Goal: Understand process/instructions

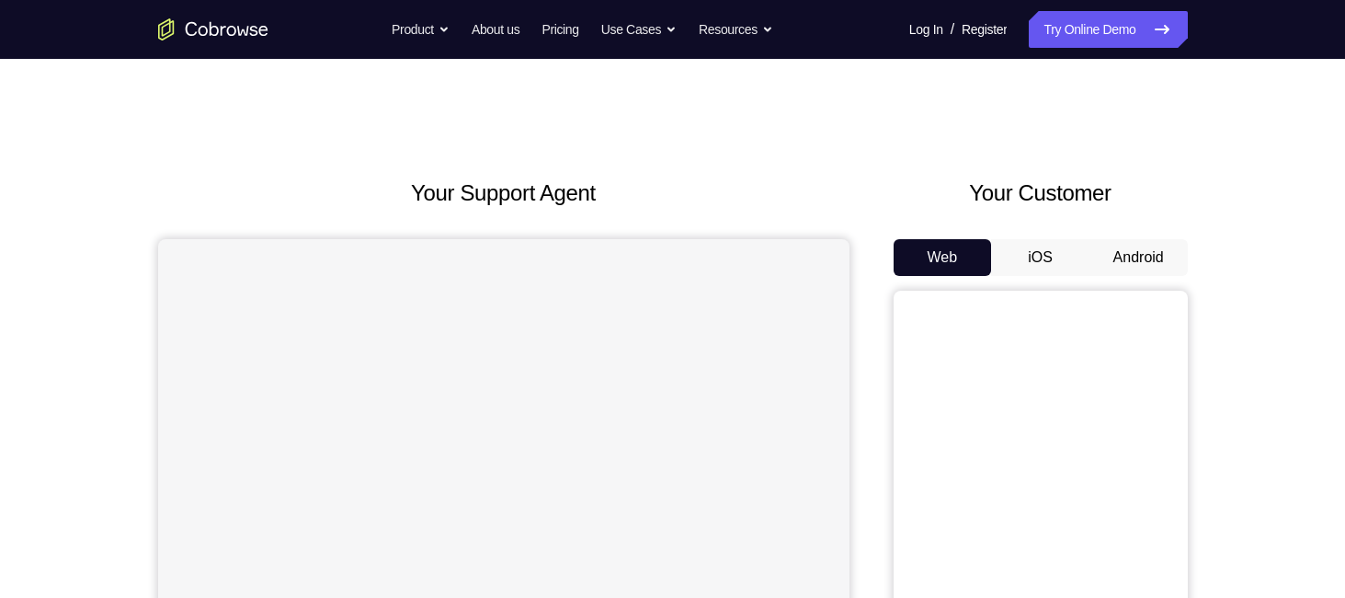
scroll to position [120, 0]
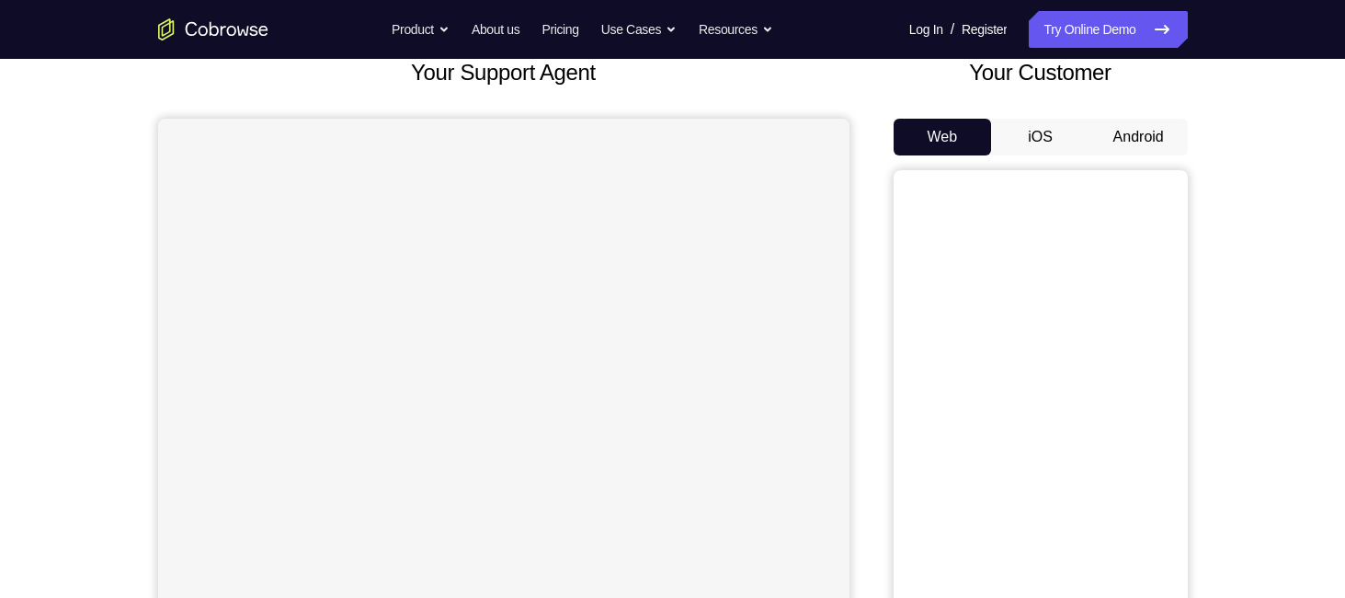
click at [1153, 145] on button "Android" at bounding box center [1139, 137] width 98 height 37
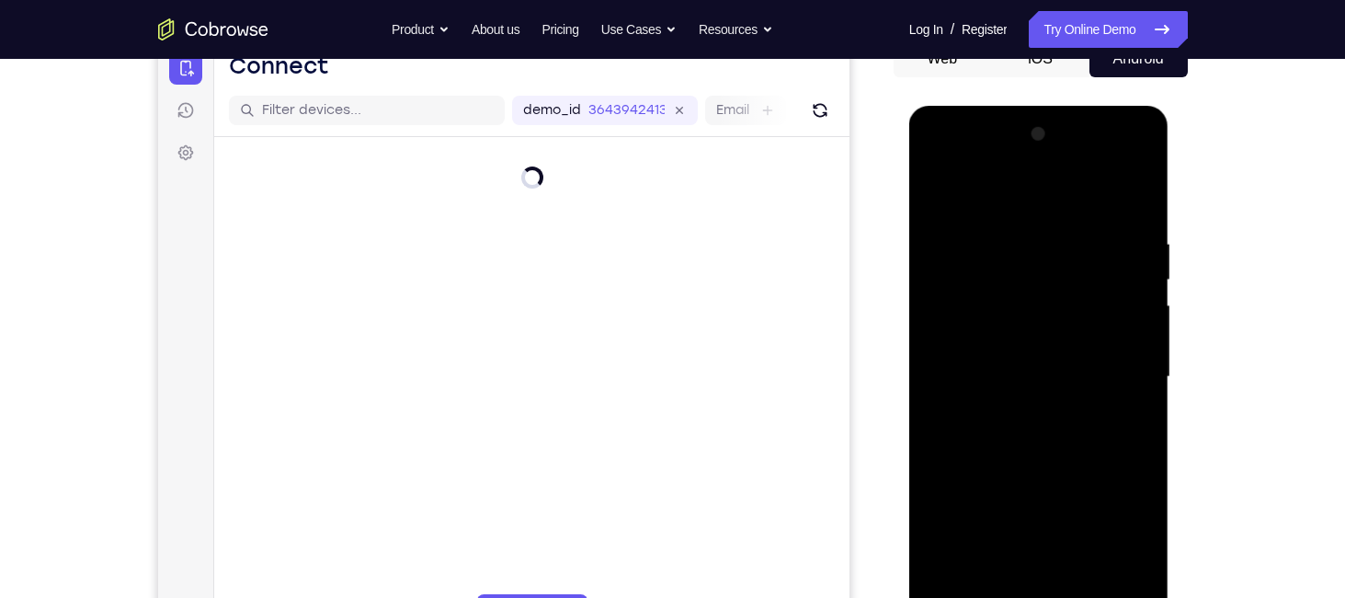
scroll to position [320, 0]
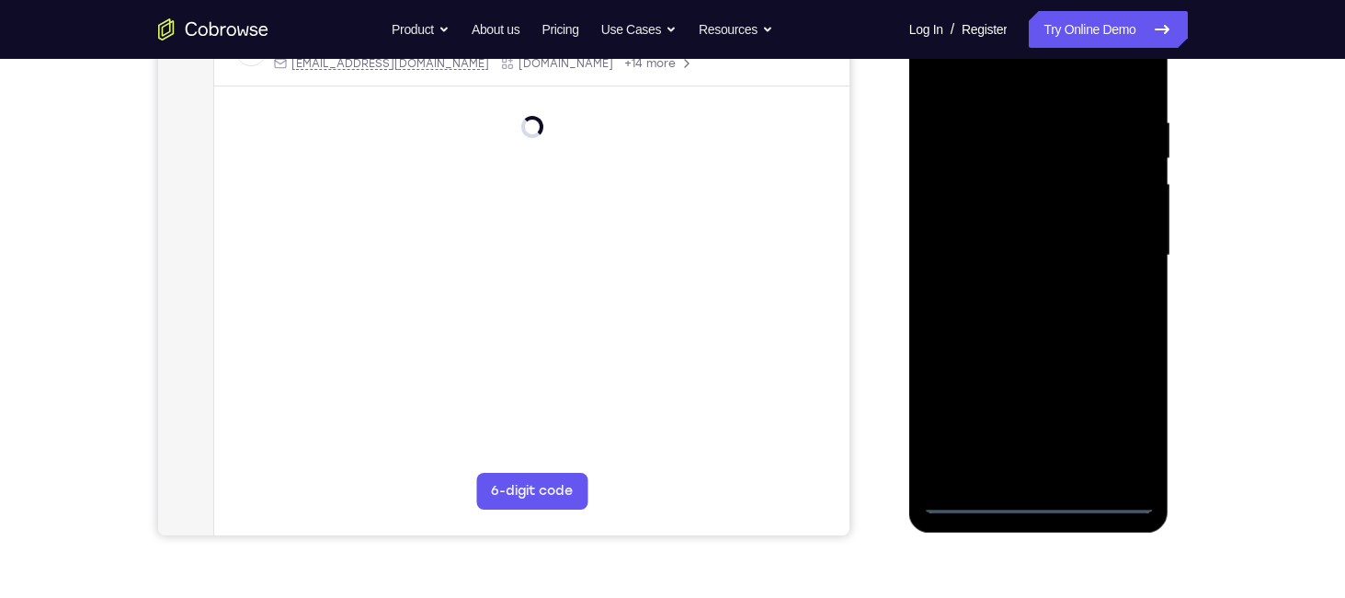
click at [1044, 501] on div at bounding box center [1039, 255] width 232 height 515
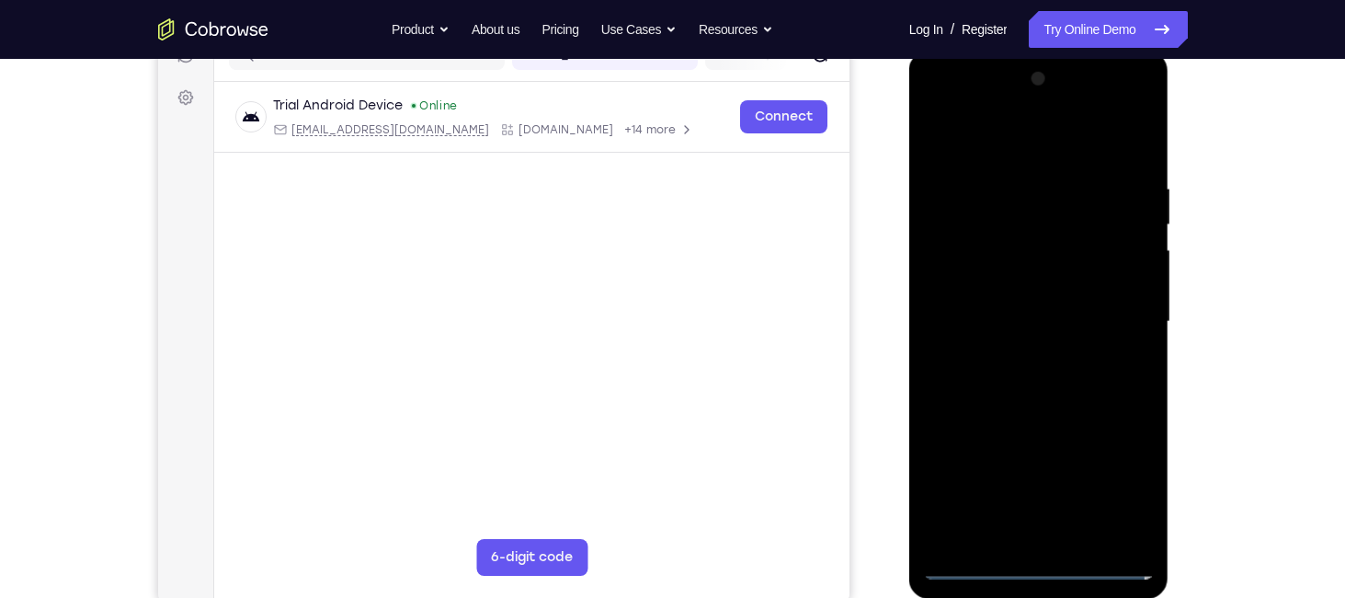
scroll to position [256, 0]
click at [1120, 475] on div at bounding box center [1039, 320] width 232 height 515
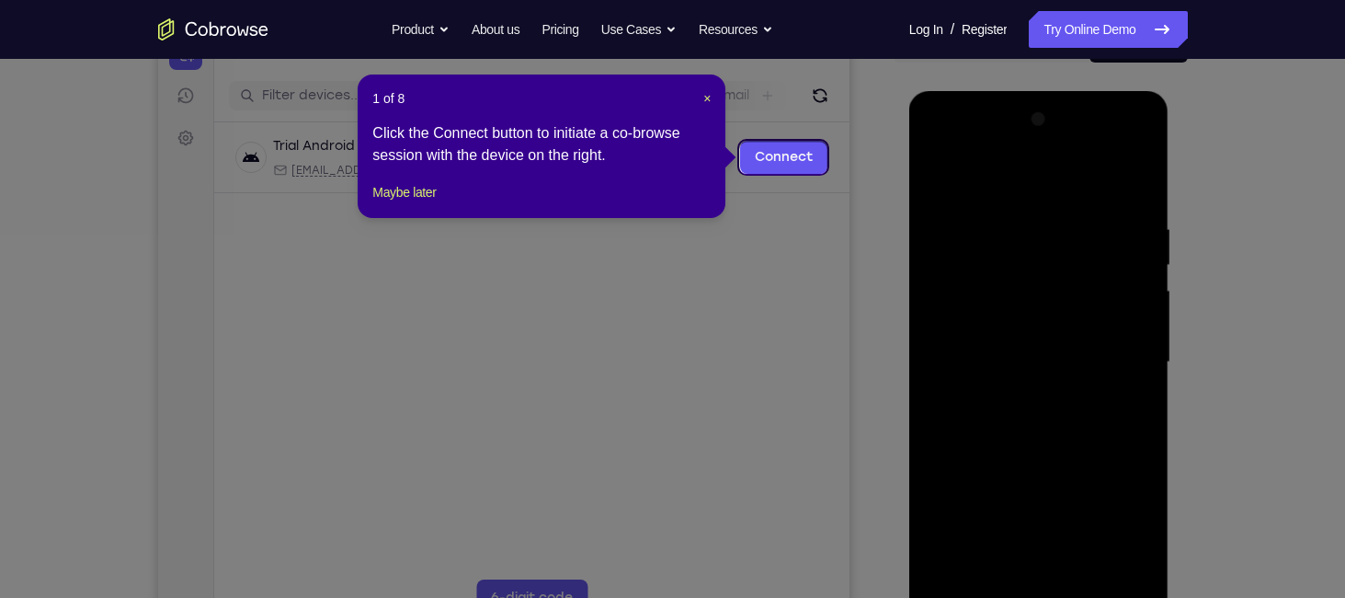
scroll to position [212, 0]
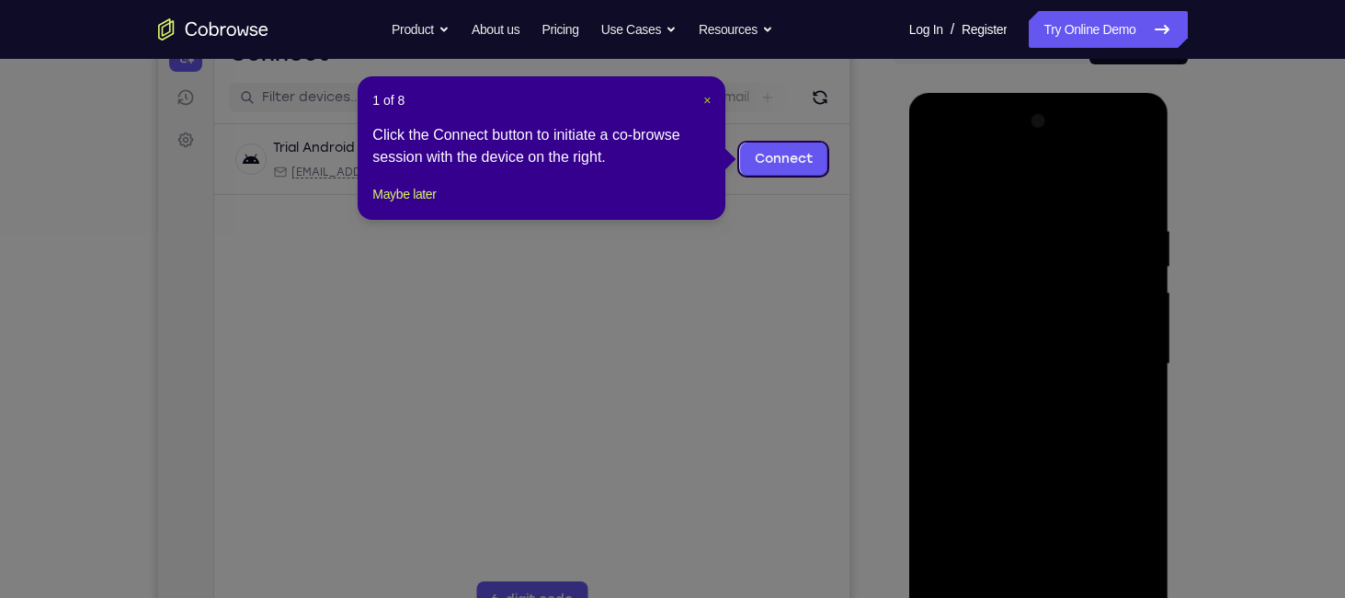
click at [709, 100] on span "×" at bounding box center [707, 100] width 7 height 15
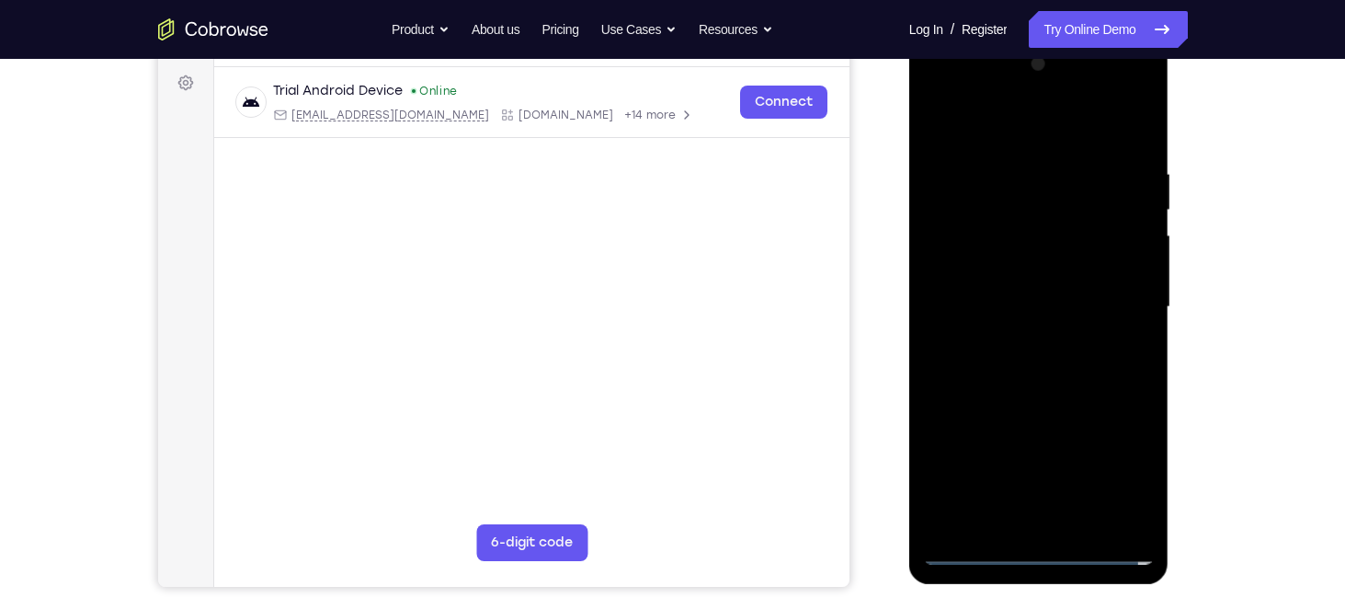
scroll to position [270, 0]
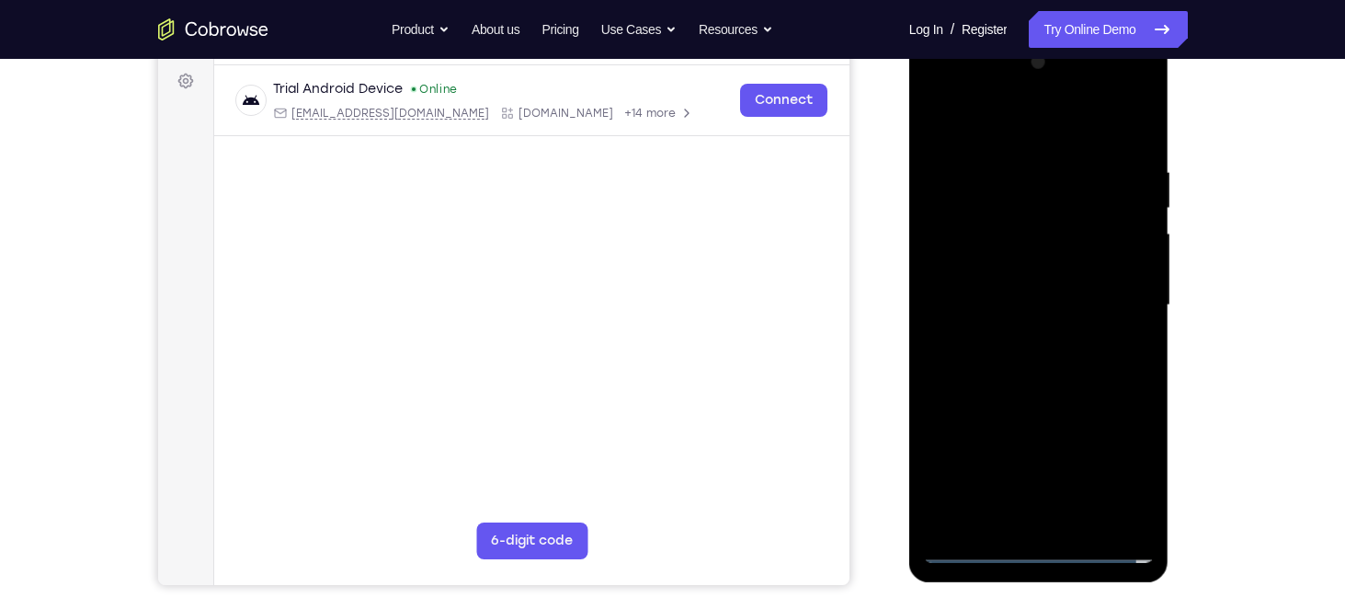
click at [1024, 129] on div at bounding box center [1039, 305] width 232 height 515
click at [1033, 209] on div at bounding box center [1039, 305] width 232 height 515
click at [996, 410] on div at bounding box center [1039, 305] width 232 height 515
click at [1043, 301] on div at bounding box center [1039, 305] width 232 height 515
click at [1027, 338] on div at bounding box center [1039, 305] width 232 height 515
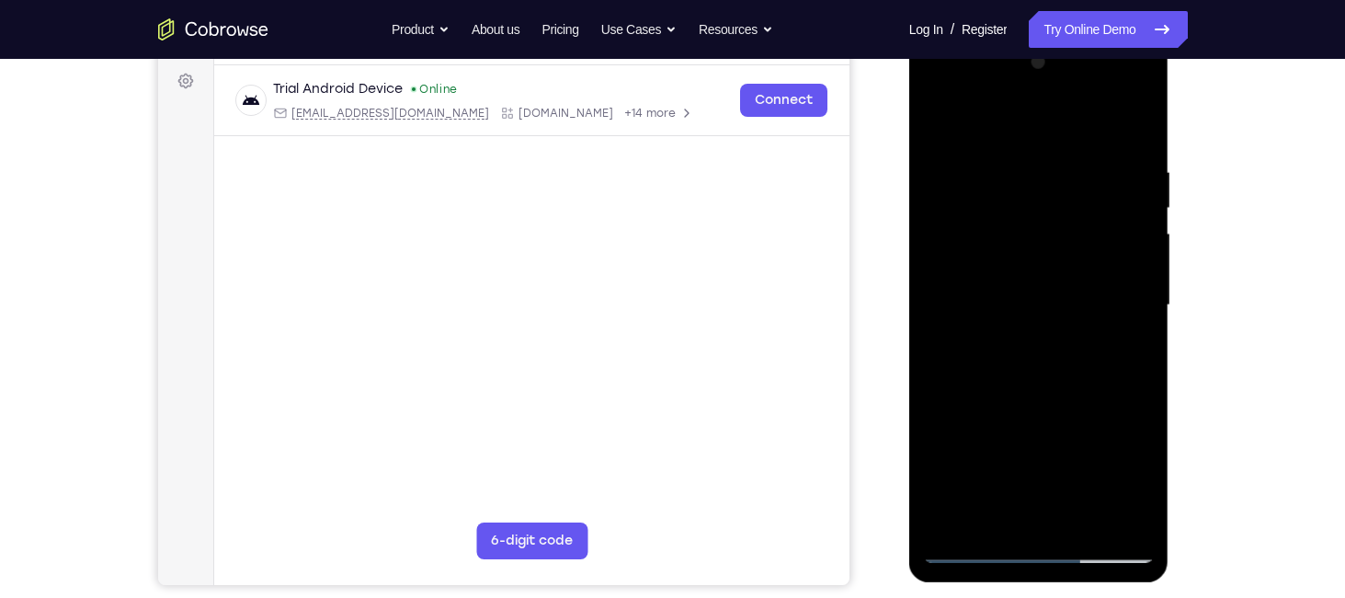
click at [1049, 89] on div at bounding box center [1039, 305] width 232 height 515
click at [1027, 95] on div at bounding box center [1039, 305] width 232 height 515
click at [1139, 95] on div at bounding box center [1039, 305] width 232 height 515
click at [976, 544] on div at bounding box center [1039, 305] width 232 height 515
drag, startPoint x: 1050, startPoint y: 418, endPoint x: 1039, endPoint y: 231, distance: 187.0
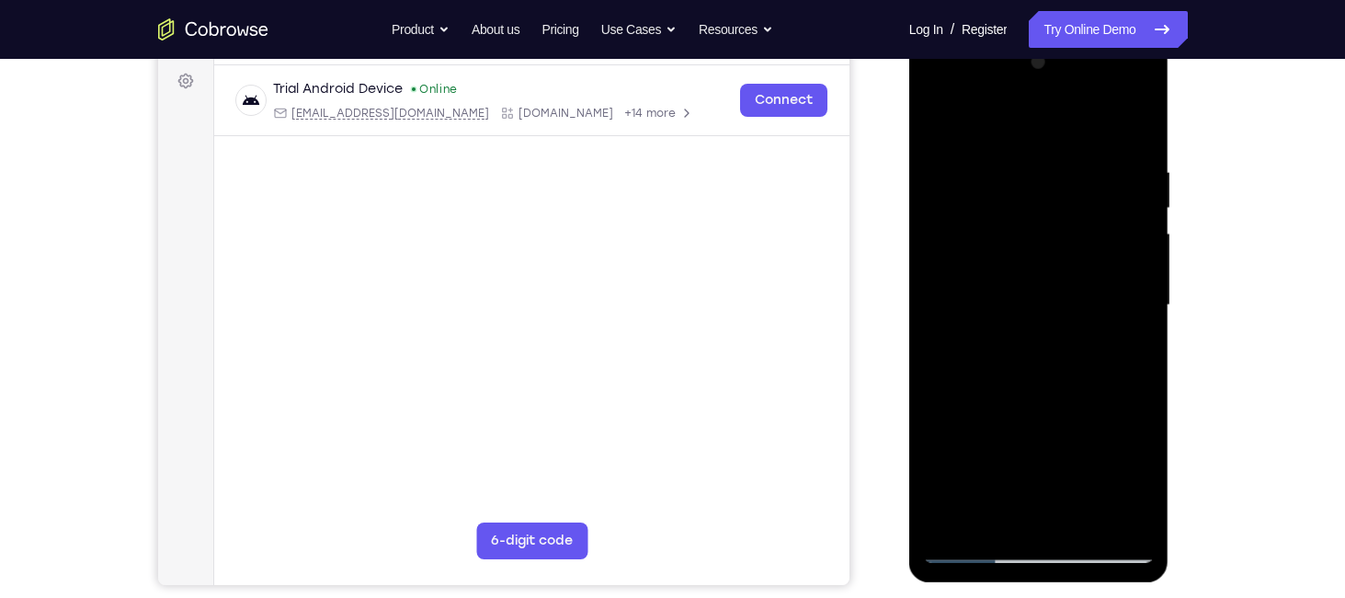
click at [1039, 231] on div at bounding box center [1039, 305] width 232 height 515
click at [1011, 462] on div at bounding box center [1039, 305] width 232 height 515
click at [1013, 432] on div at bounding box center [1039, 305] width 232 height 515
click at [950, 120] on div at bounding box center [1039, 305] width 232 height 515
click at [1031, 91] on div at bounding box center [1039, 305] width 232 height 515
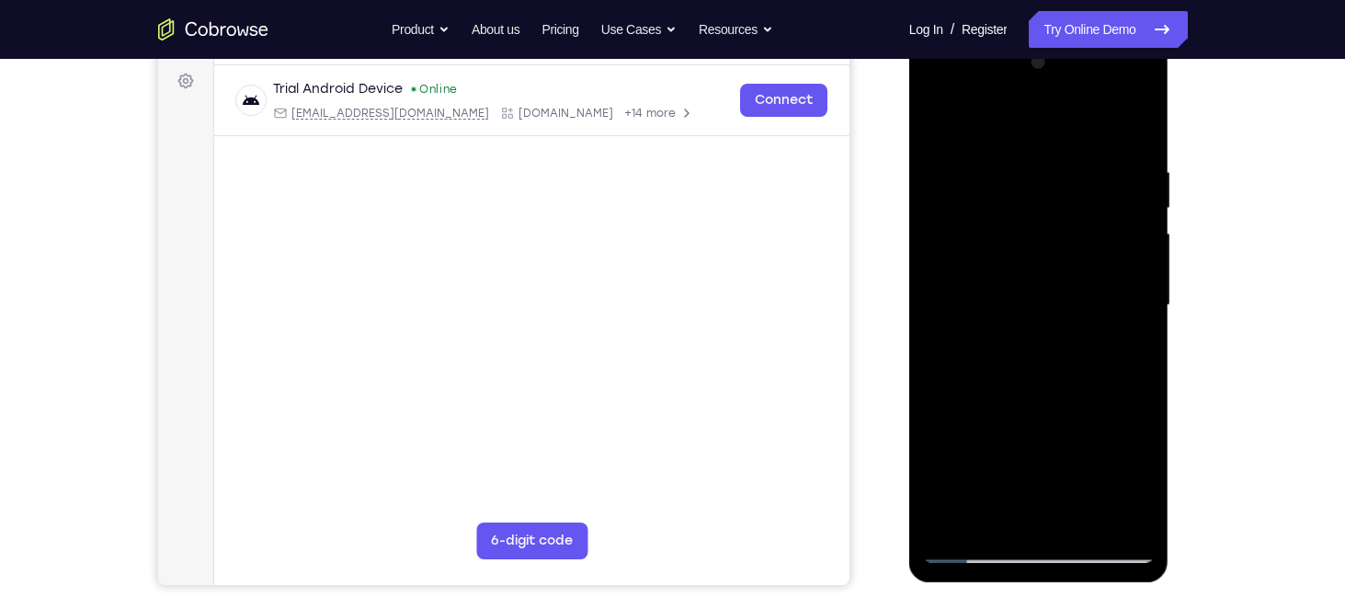
click at [990, 281] on div at bounding box center [1039, 305] width 232 height 515
click at [971, 555] on div at bounding box center [1039, 305] width 232 height 515
click at [1003, 475] on div at bounding box center [1039, 305] width 232 height 515
drag, startPoint x: 1043, startPoint y: 420, endPoint x: 1046, endPoint y: 280, distance: 140.7
click at [1046, 280] on div at bounding box center [1039, 305] width 232 height 515
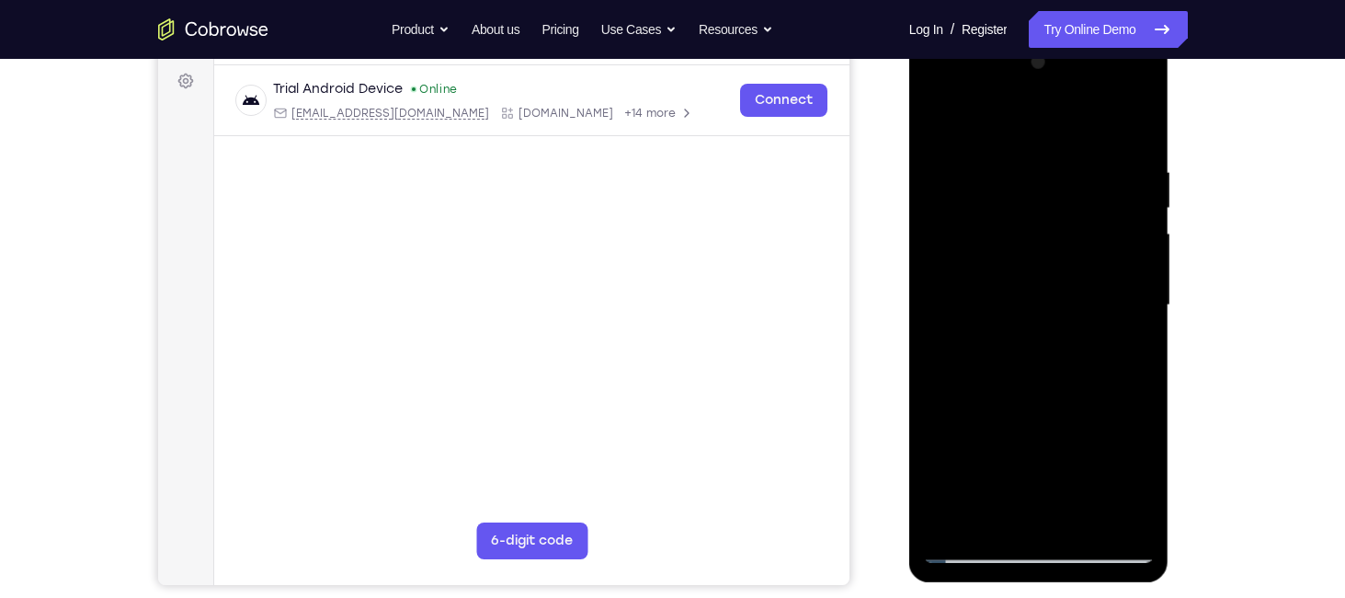
click at [970, 485] on div at bounding box center [1039, 305] width 232 height 515
drag, startPoint x: 1042, startPoint y: 133, endPoint x: 990, endPoint y: 528, distance: 397.9
click at [990, 528] on div at bounding box center [1039, 305] width 232 height 515
click at [976, 489] on div at bounding box center [1039, 305] width 232 height 515
drag, startPoint x: 1057, startPoint y: 115, endPoint x: 1024, endPoint y: 549, distance: 435.3
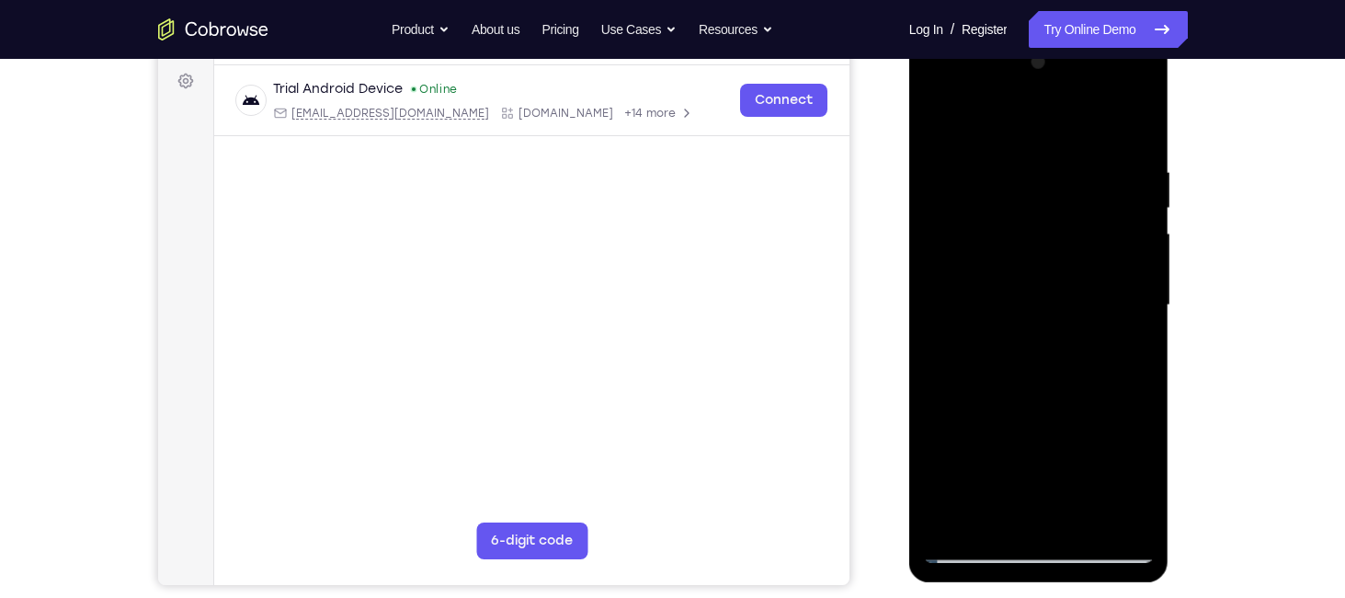
click at [1024, 549] on div at bounding box center [1039, 305] width 232 height 515
click at [974, 547] on div at bounding box center [1039, 305] width 232 height 515
click at [1140, 97] on div at bounding box center [1039, 305] width 232 height 515
click at [1135, 433] on div at bounding box center [1039, 305] width 232 height 515
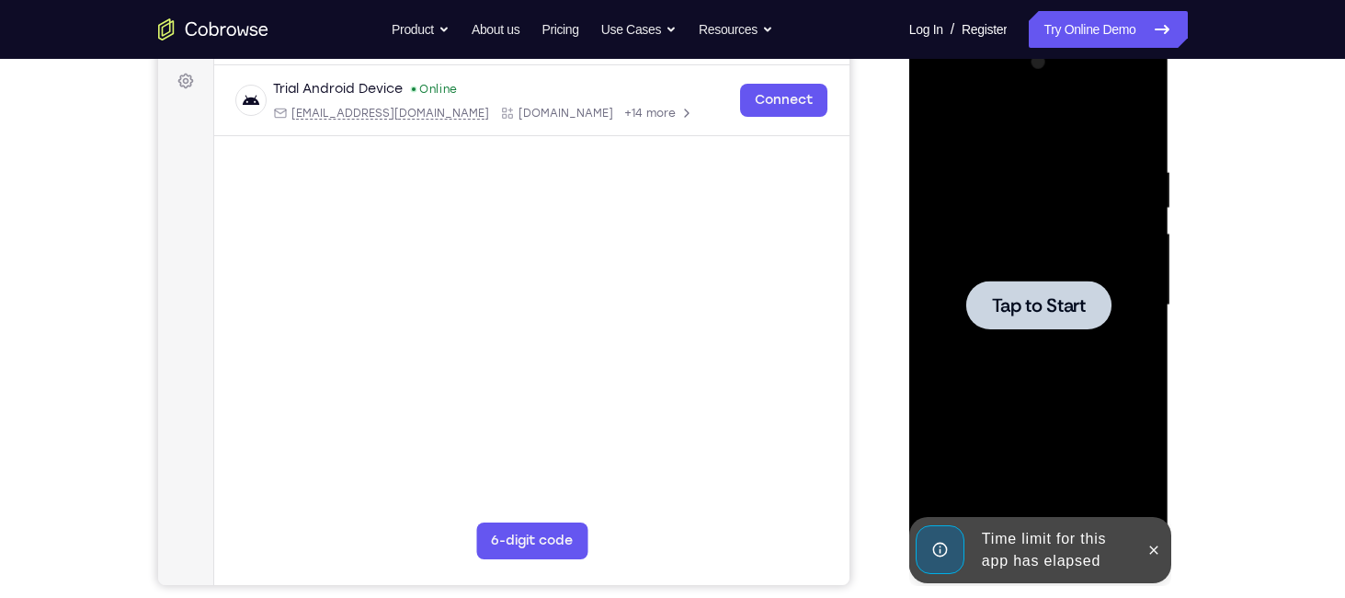
click at [1053, 116] on div at bounding box center [1039, 305] width 232 height 515
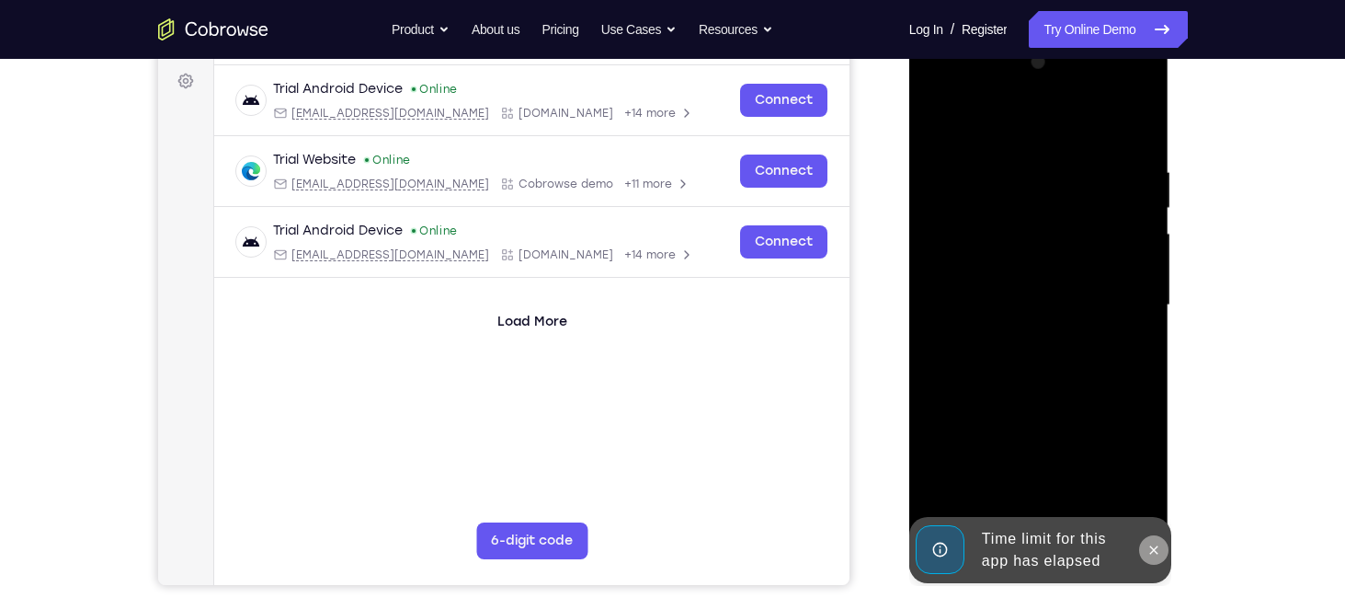
click at [1154, 543] on icon at bounding box center [1154, 550] width 15 height 15
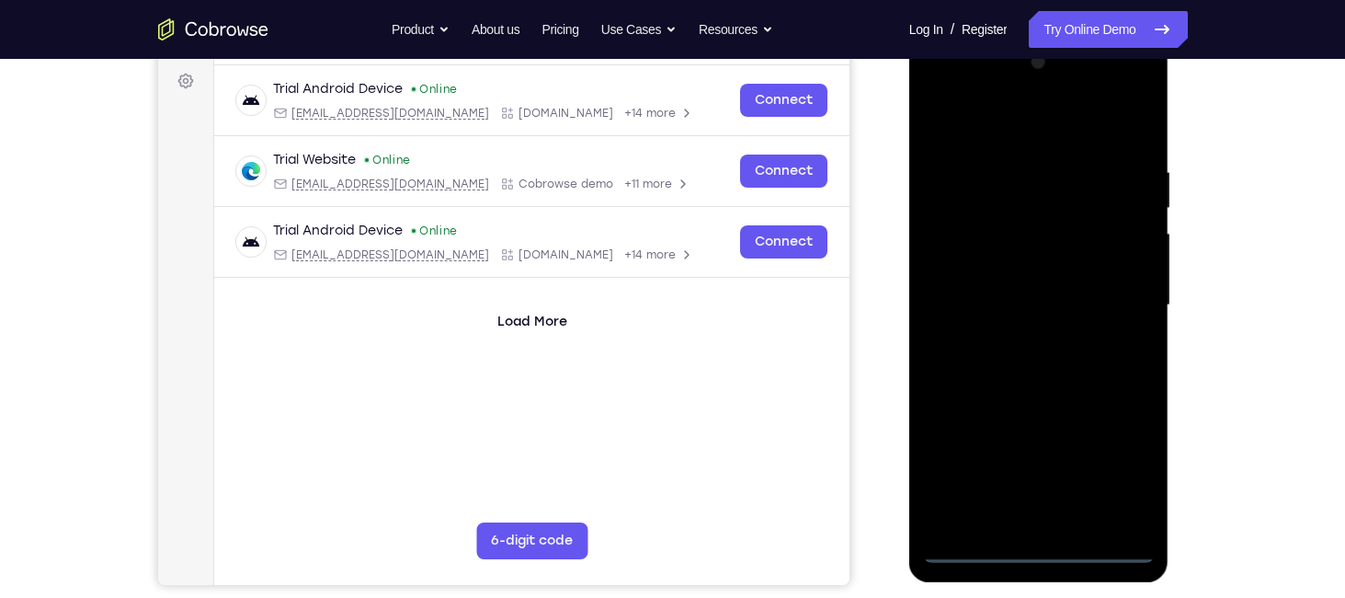
click at [1040, 544] on div at bounding box center [1039, 305] width 232 height 515
click at [1119, 483] on div at bounding box center [1039, 305] width 232 height 515
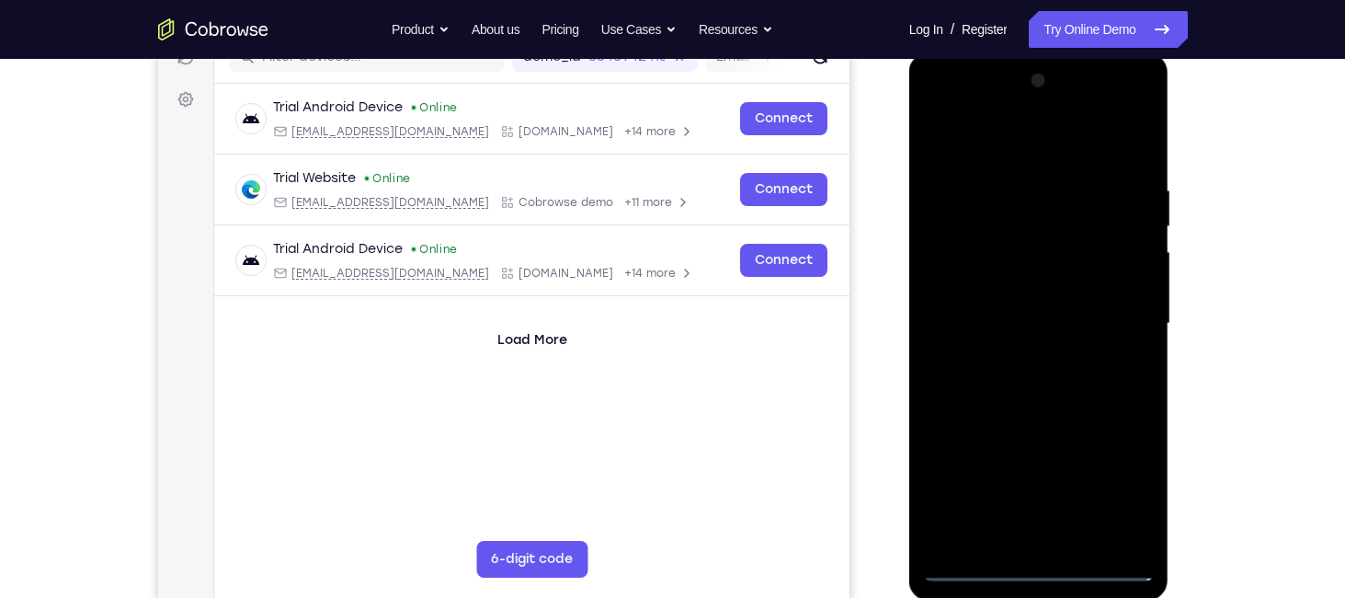
scroll to position [250, 0]
click at [1036, 145] on div at bounding box center [1039, 325] width 232 height 515
click at [1036, 227] on div at bounding box center [1039, 325] width 232 height 515
click at [1001, 245] on div at bounding box center [1039, 325] width 232 height 515
click at [968, 575] on div at bounding box center [1039, 325] width 232 height 515
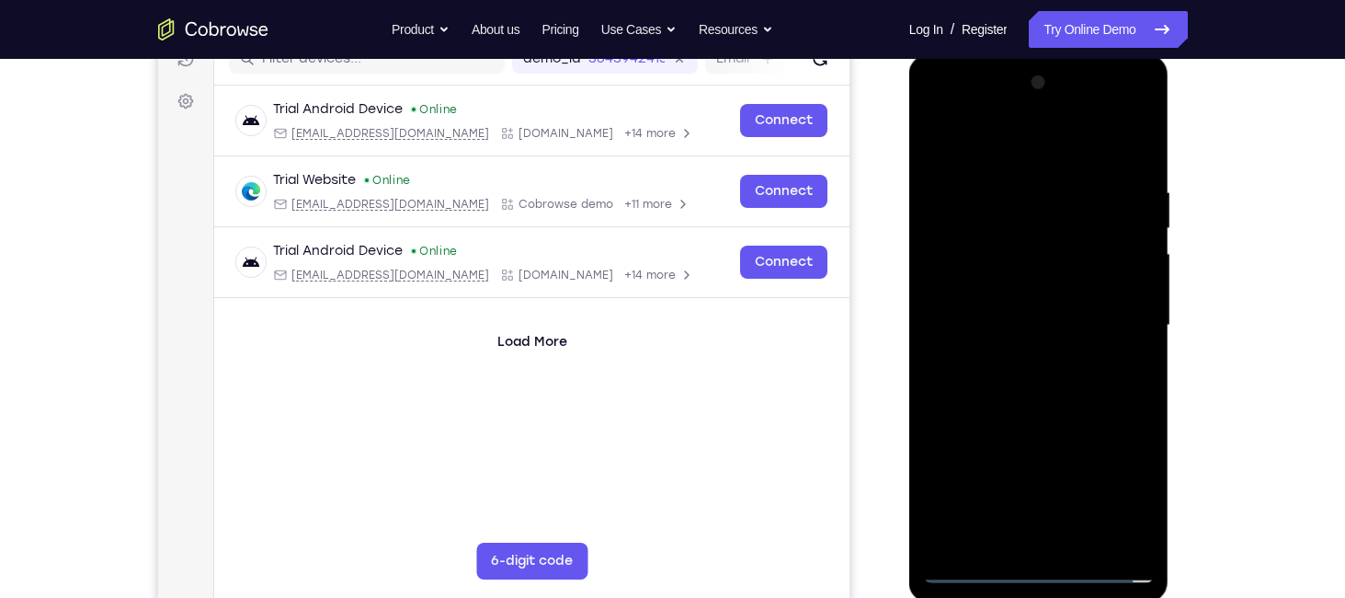
click at [1046, 528] on div at bounding box center [1039, 325] width 232 height 515
drag, startPoint x: 1016, startPoint y: 460, endPoint x: 1021, endPoint y: 181, distance: 278.7
click at [1021, 181] on div at bounding box center [1039, 325] width 232 height 515
click at [994, 340] on div at bounding box center [1039, 325] width 232 height 515
click at [1020, 303] on div at bounding box center [1039, 325] width 232 height 515
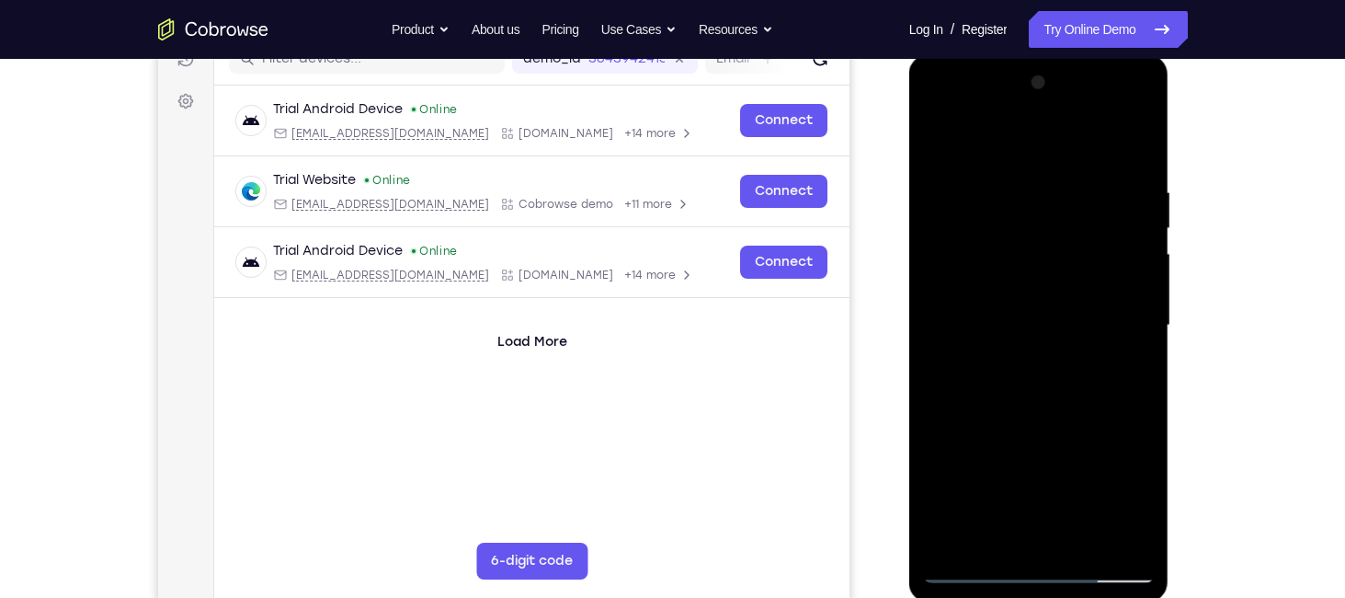
click at [1023, 104] on div at bounding box center [1039, 325] width 232 height 515
click at [1138, 113] on div at bounding box center [1039, 325] width 232 height 515
click at [1081, 479] on div at bounding box center [1039, 325] width 232 height 515
click at [1146, 114] on div at bounding box center [1039, 325] width 232 height 515
click at [1128, 458] on div at bounding box center [1039, 325] width 232 height 515
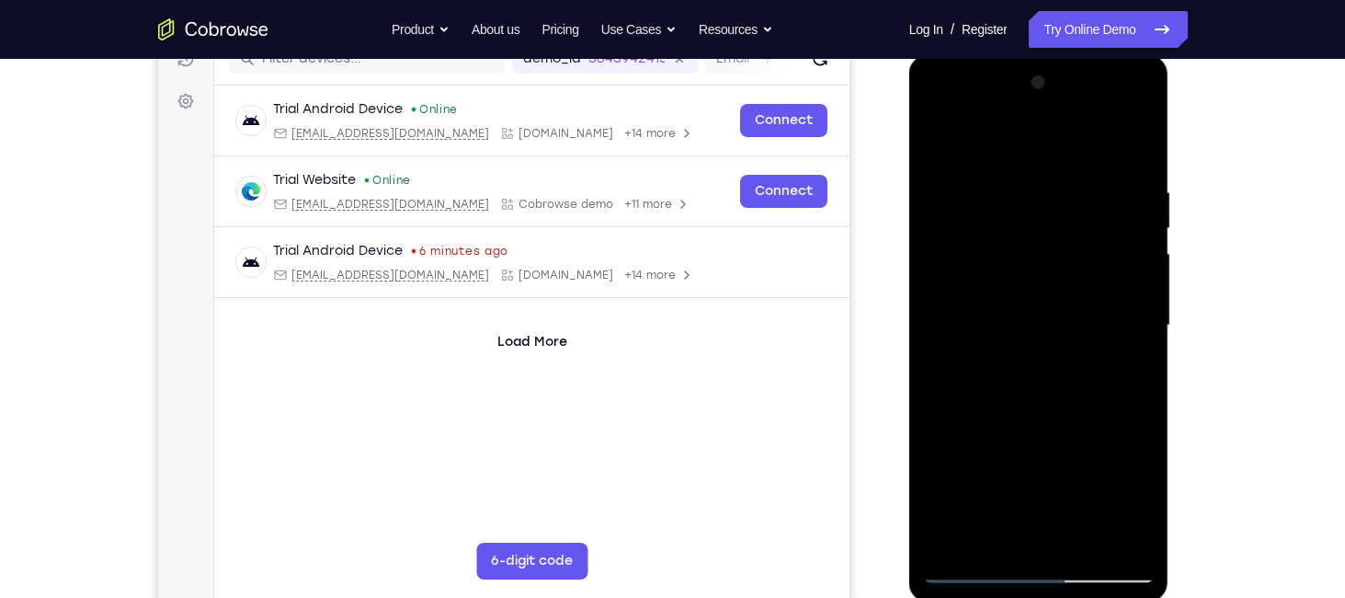
click at [976, 575] on div at bounding box center [1039, 325] width 232 height 515
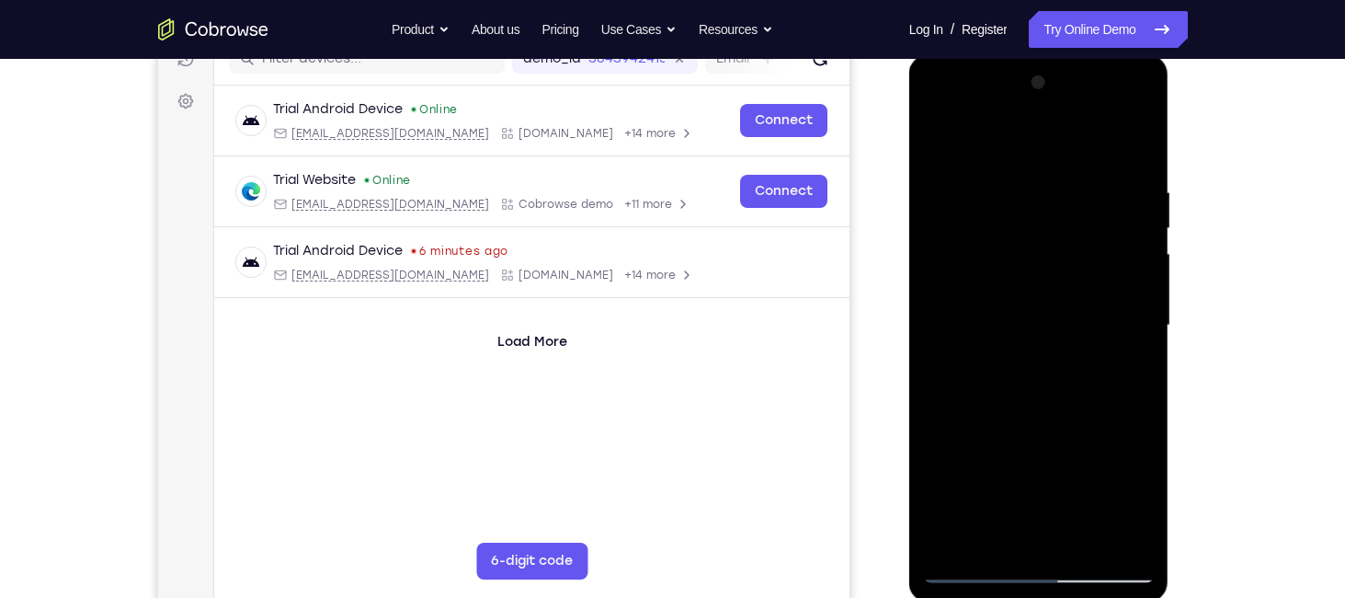
click at [976, 573] on div at bounding box center [1039, 325] width 232 height 515
drag, startPoint x: 1028, startPoint y: 192, endPoint x: 1029, endPoint y: 531, distance: 338.4
click at [1029, 531] on div at bounding box center [1039, 325] width 232 height 515
click at [1005, 240] on div at bounding box center [1039, 325] width 232 height 515
click at [972, 574] on div at bounding box center [1039, 325] width 232 height 515
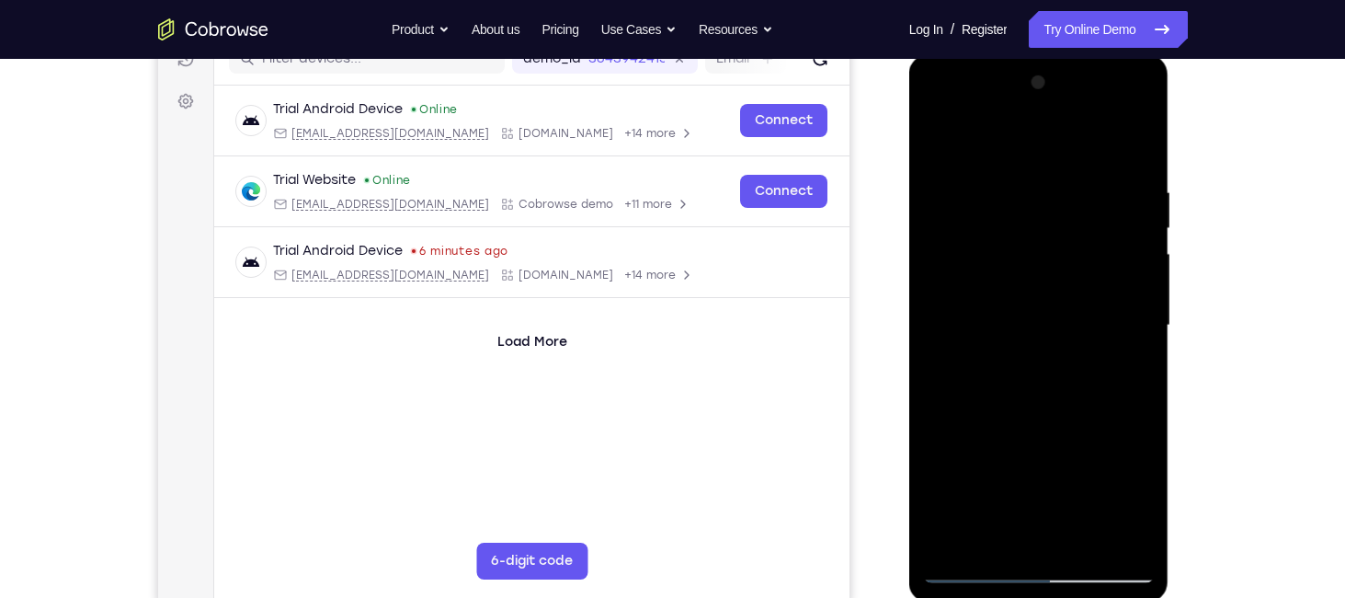
click at [1016, 354] on div at bounding box center [1039, 325] width 232 height 515
click at [978, 570] on div at bounding box center [1039, 325] width 232 height 515
drag, startPoint x: 1011, startPoint y: 475, endPoint x: 1036, endPoint y: 141, distance: 335.7
click at [1036, 141] on div at bounding box center [1039, 325] width 232 height 515
drag, startPoint x: 1026, startPoint y: 487, endPoint x: 1043, endPoint y: 170, distance: 317.7
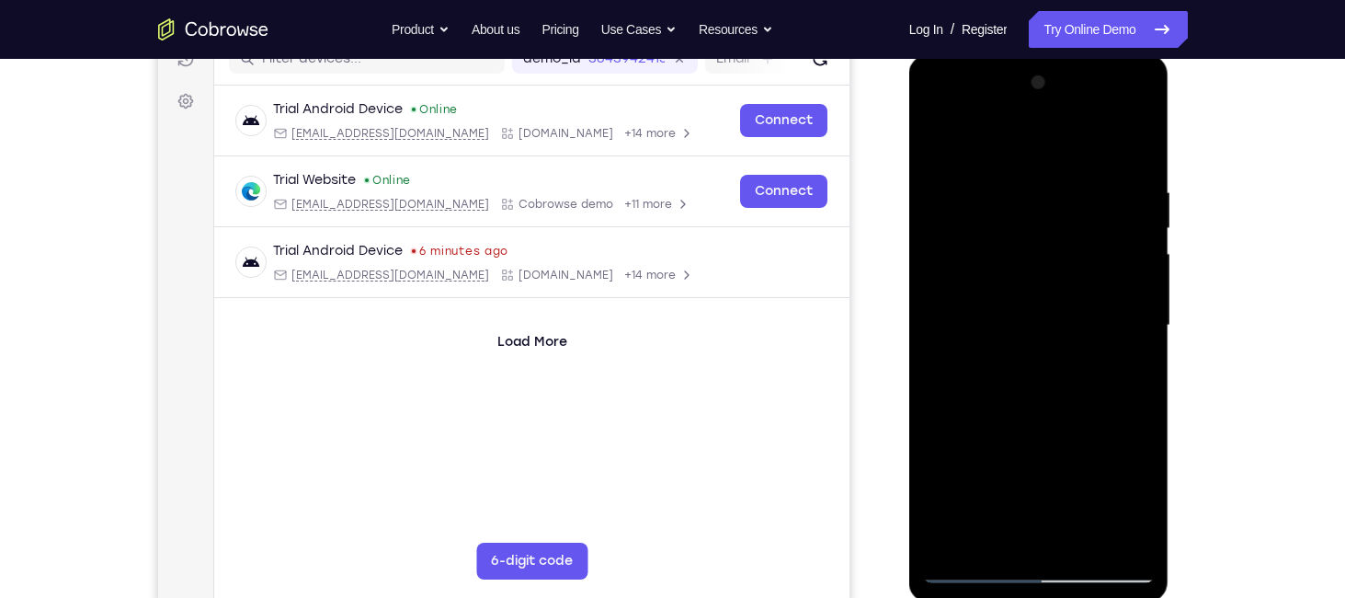
click at [1043, 170] on div at bounding box center [1039, 325] width 232 height 515
drag, startPoint x: 1052, startPoint y: 199, endPoint x: 1010, endPoint y: 599, distance: 402.3
click at [1010, 597] on div at bounding box center [1040, 328] width 260 height 548
click at [981, 463] on div at bounding box center [1039, 325] width 232 height 515
click at [1140, 109] on div at bounding box center [1039, 325] width 232 height 515
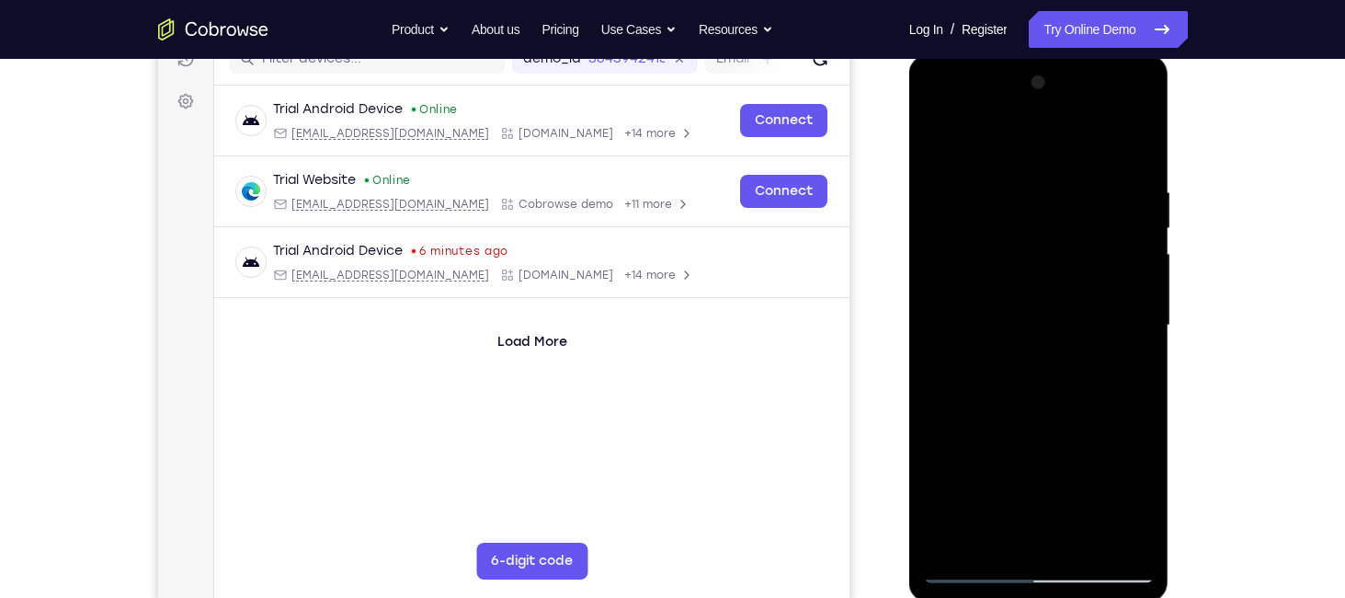
click at [1093, 453] on div at bounding box center [1039, 325] width 232 height 515
click at [1049, 135] on div at bounding box center [1039, 325] width 232 height 515
click at [1057, 417] on div at bounding box center [1039, 325] width 232 height 515
click at [1057, 411] on div at bounding box center [1039, 325] width 232 height 515
click at [1038, 414] on div at bounding box center [1039, 325] width 232 height 515
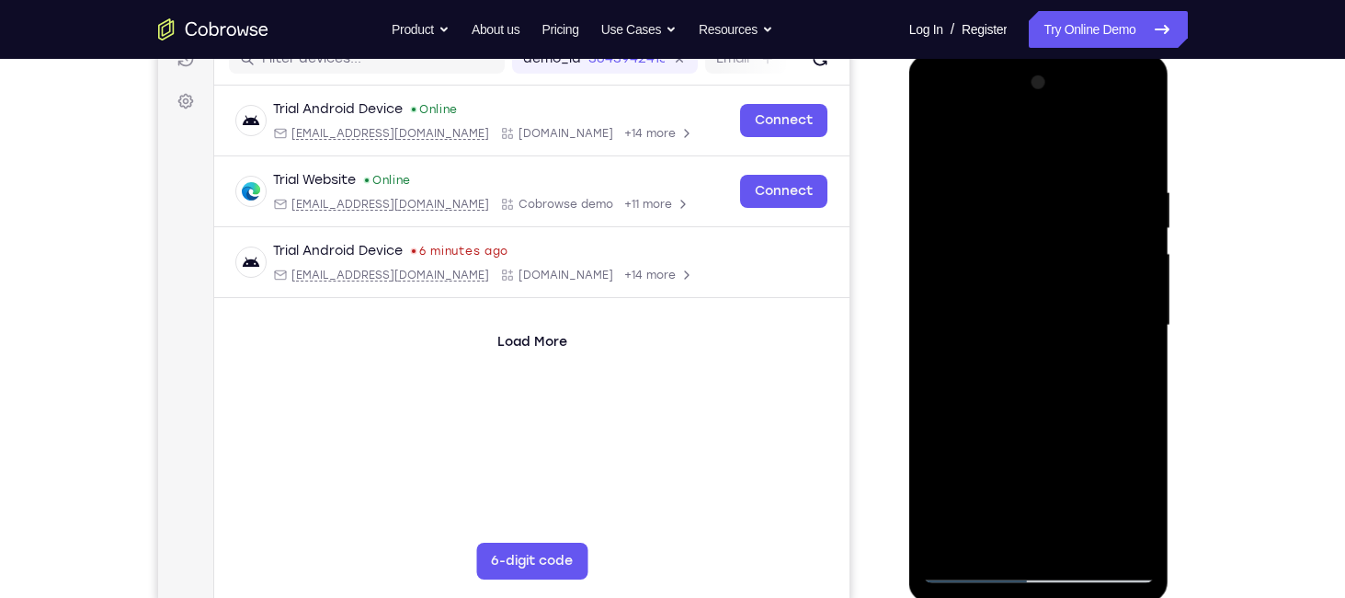
click at [1038, 414] on div at bounding box center [1039, 325] width 232 height 515
click at [1041, 446] on div at bounding box center [1039, 325] width 232 height 515
click at [1029, 292] on div at bounding box center [1039, 325] width 232 height 515
click at [1139, 109] on div at bounding box center [1039, 325] width 232 height 515
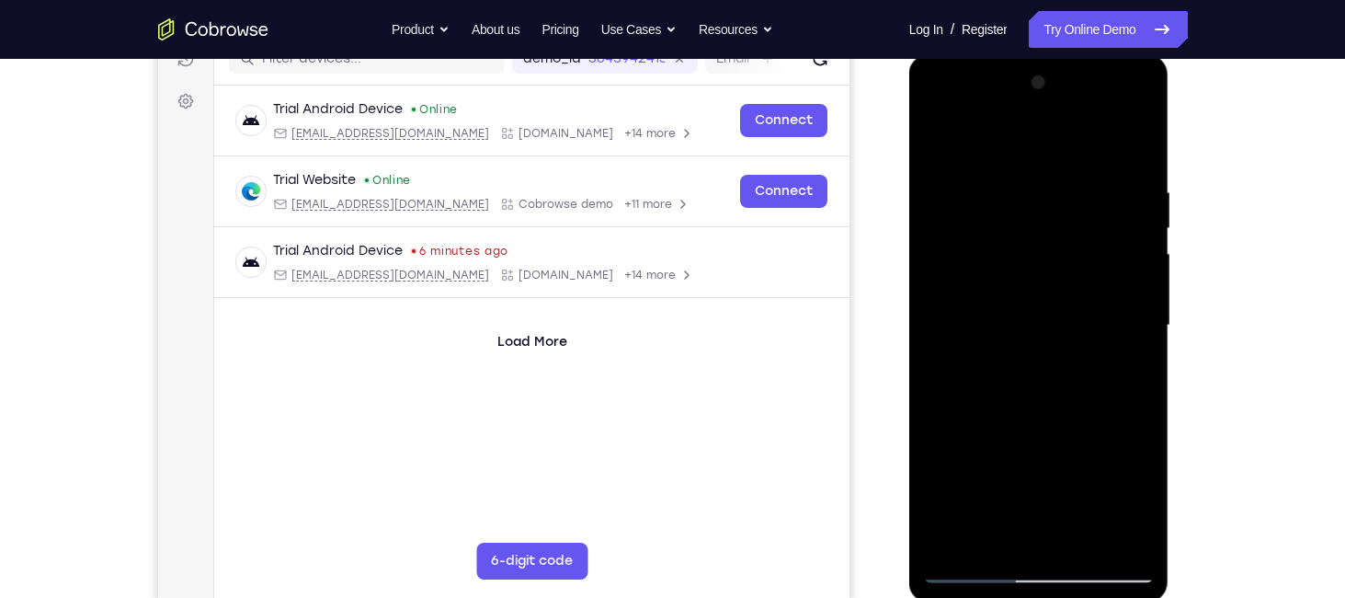
click at [1140, 103] on div at bounding box center [1039, 325] width 232 height 515
click at [1129, 461] on div at bounding box center [1039, 325] width 232 height 515
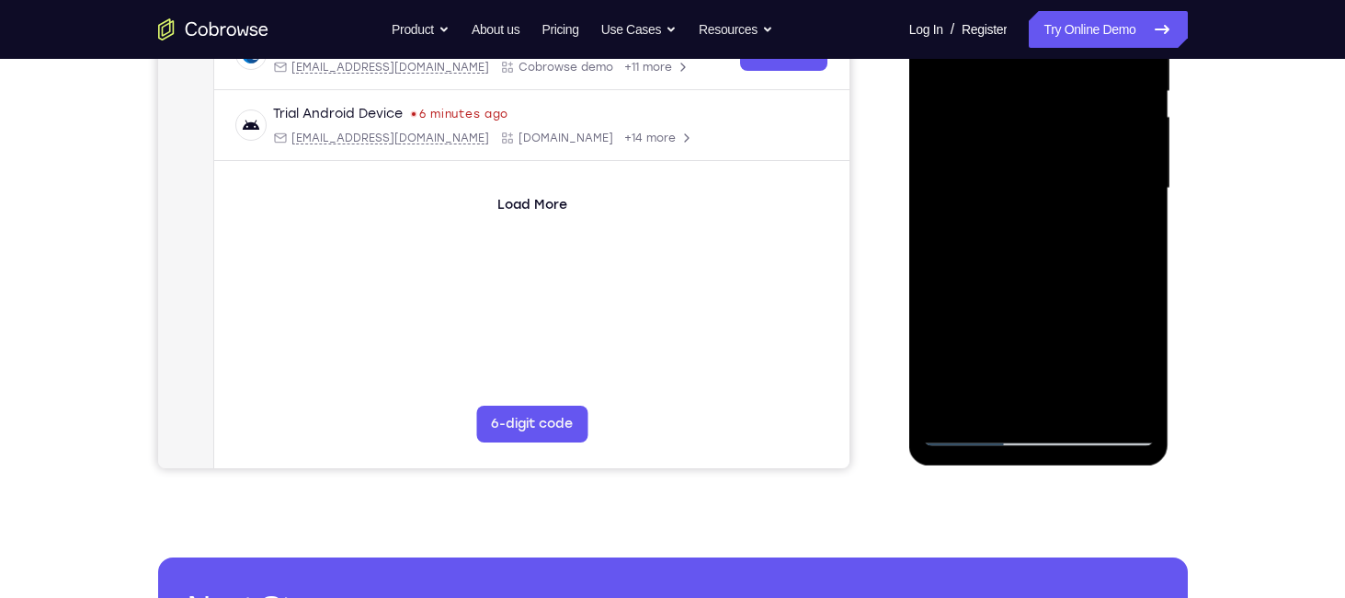
scroll to position [386, 0]
click at [1036, 429] on div at bounding box center [1039, 189] width 232 height 515
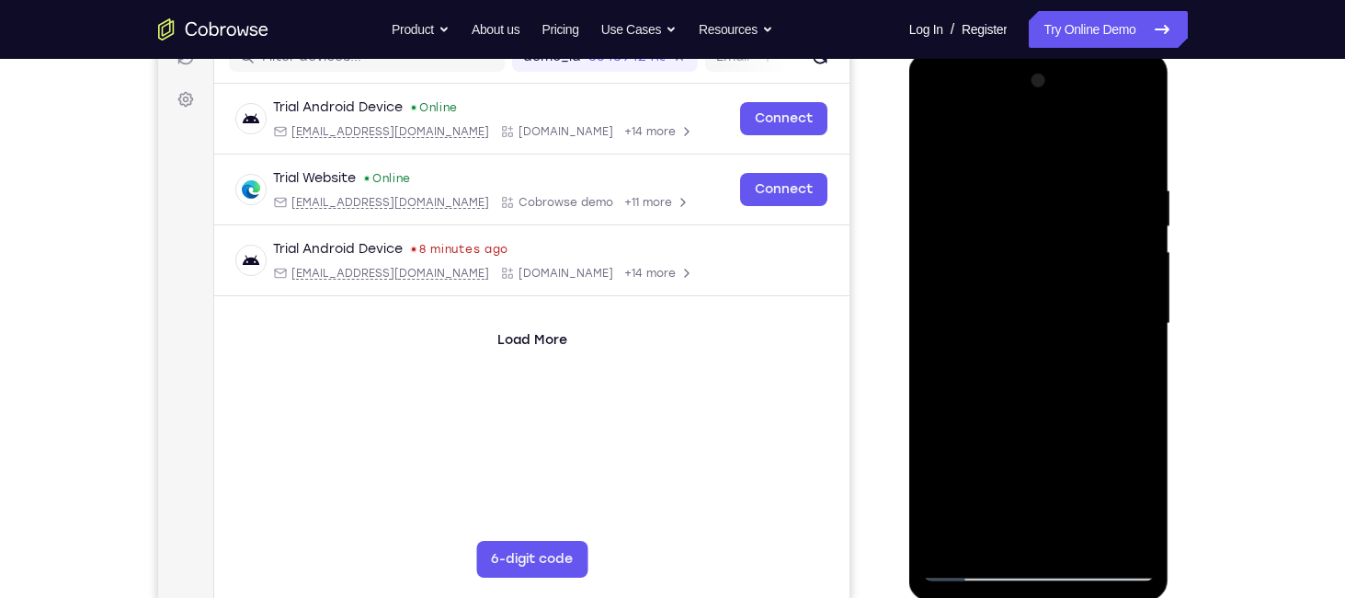
scroll to position [253, 0]
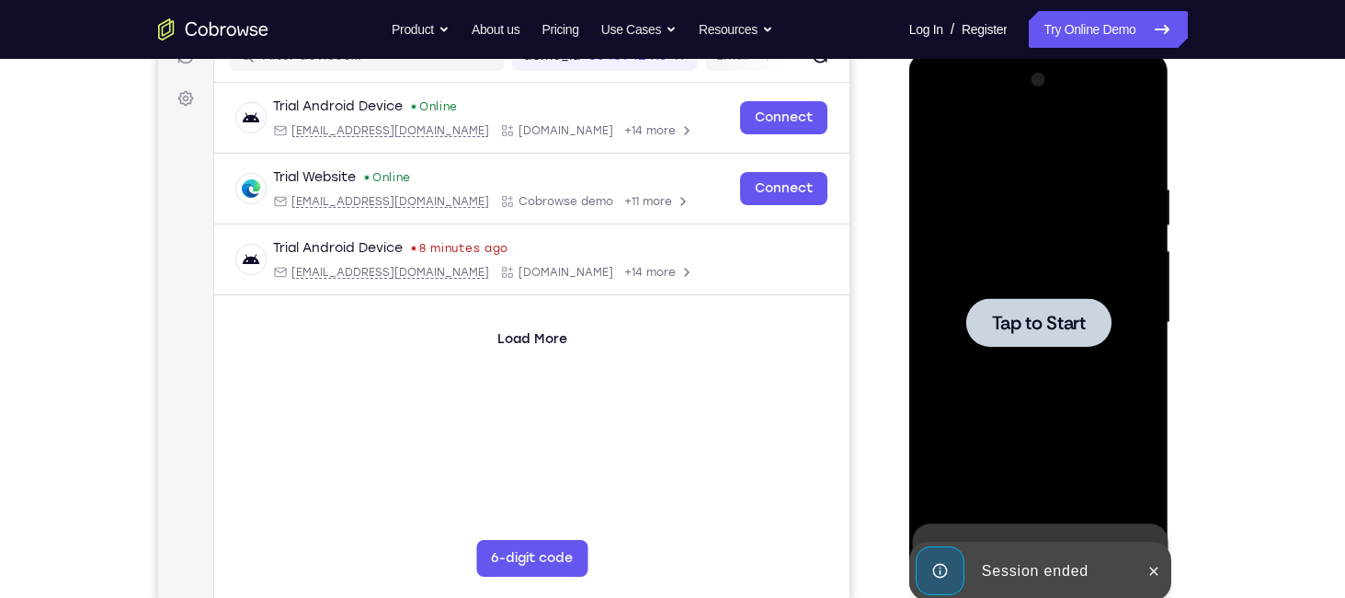
click at [1024, 325] on span "Tap to Start" at bounding box center [1039, 323] width 94 height 18
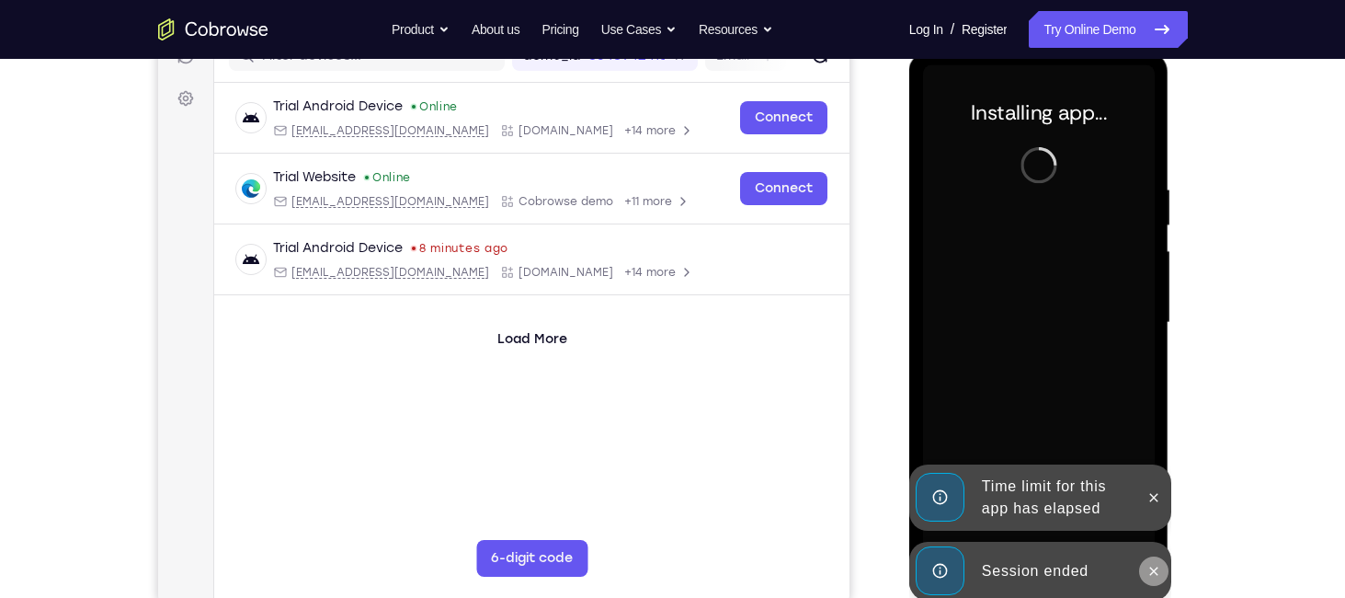
click at [1156, 566] on icon at bounding box center [1154, 571] width 15 height 15
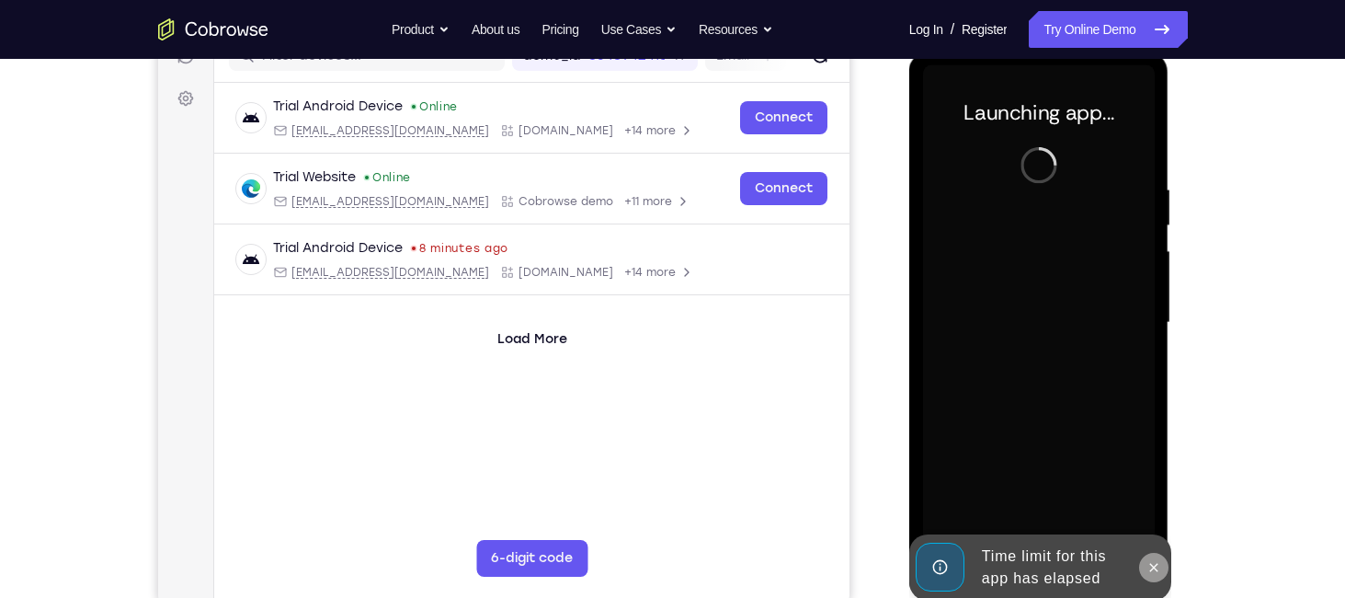
click at [1153, 553] on button at bounding box center [1153, 567] width 29 height 29
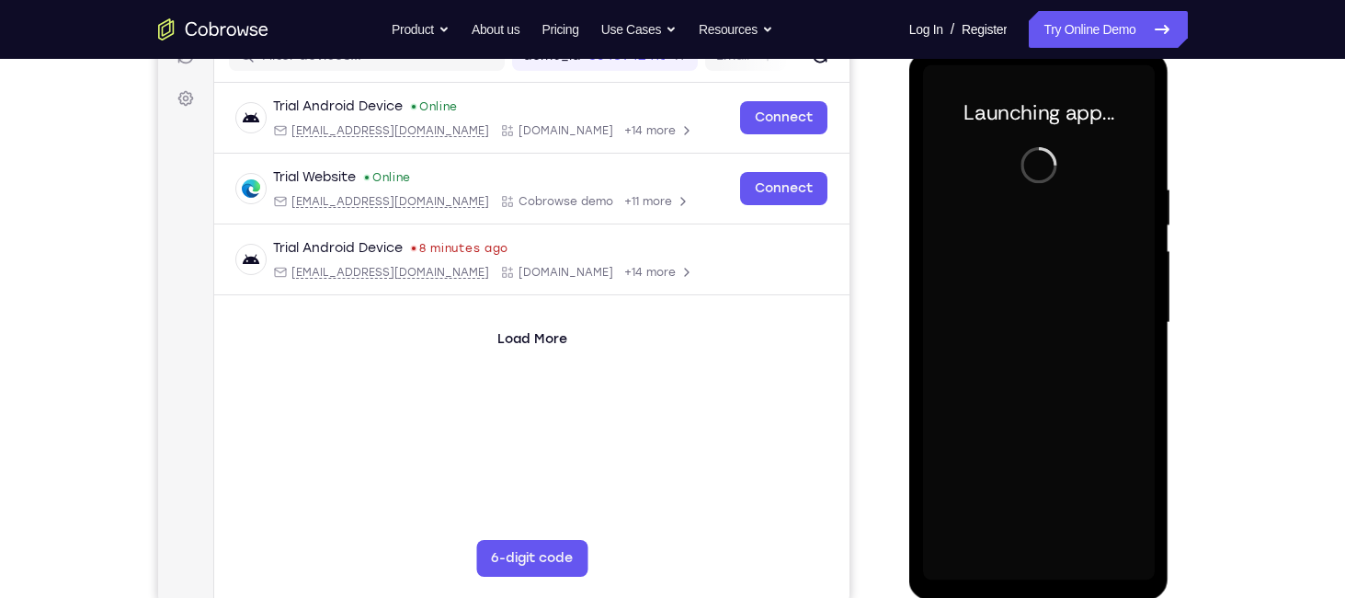
click at [989, 473] on div at bounding box center [1039, 322] width 232 height 515
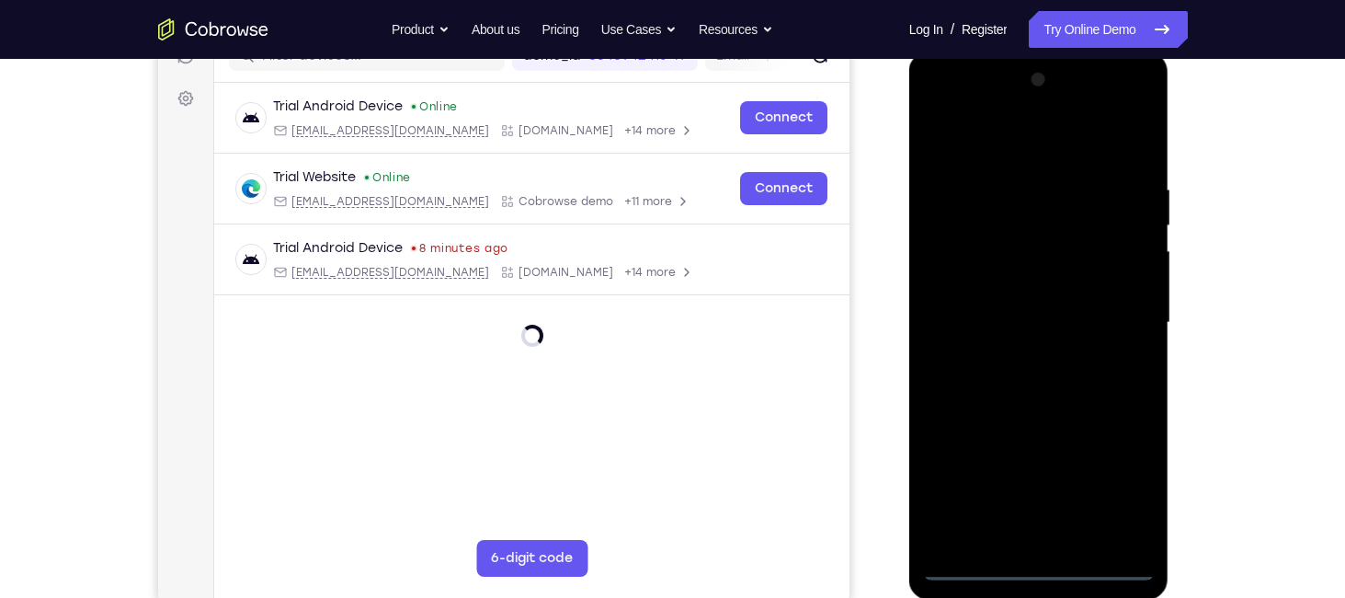
click at [1043, 573] on div at bounding box center [1039, 322] width 232 height 515
click at [1140, 484] on div at bounding box center [1039, 322] width 232 height 515
click at [1122, 487] on div at bounding box center [1039, 322] width 232 height 515
click at [979, 548] on div at bounding box center [1039, 322] width 232 height 515
click at [978, 571] on div at bounding box center [1039, 322] width 232 height 515
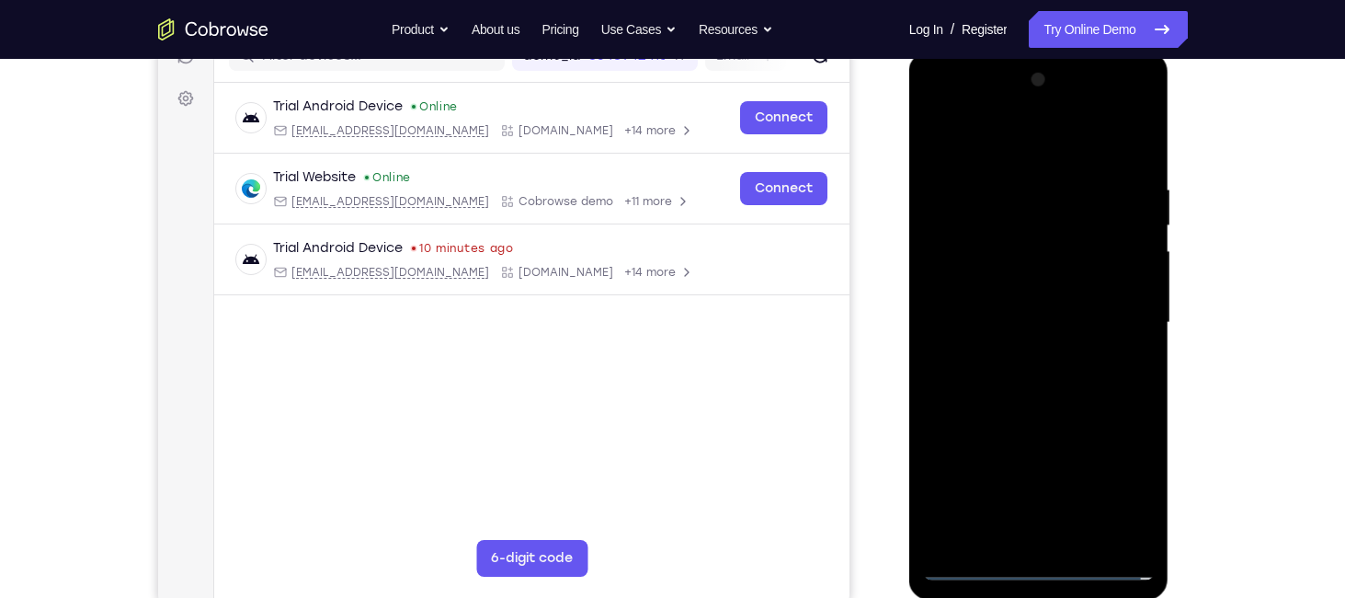
click at [1107, 494] on div at bounding box center [1039, 322] width 232 height 515
click at [962, 109] on div at bounding box center [1039, 322] width 232 height 515
click at [1119, 316] on div at bounding box center [1039, 322] width 232 height 515
click at [1126, 318] on div at bounding box center [1039, 322] width 232 height 515
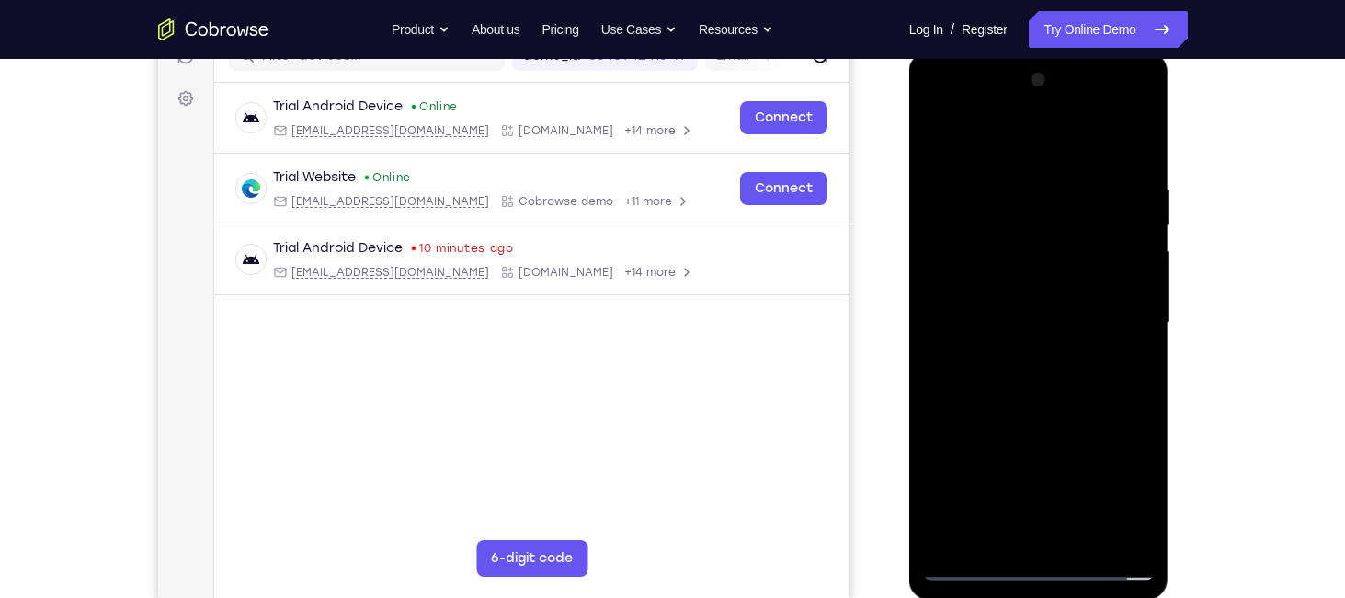
click at [1056, 537] on div at bounding box center [1039, 322] width 232 height 515
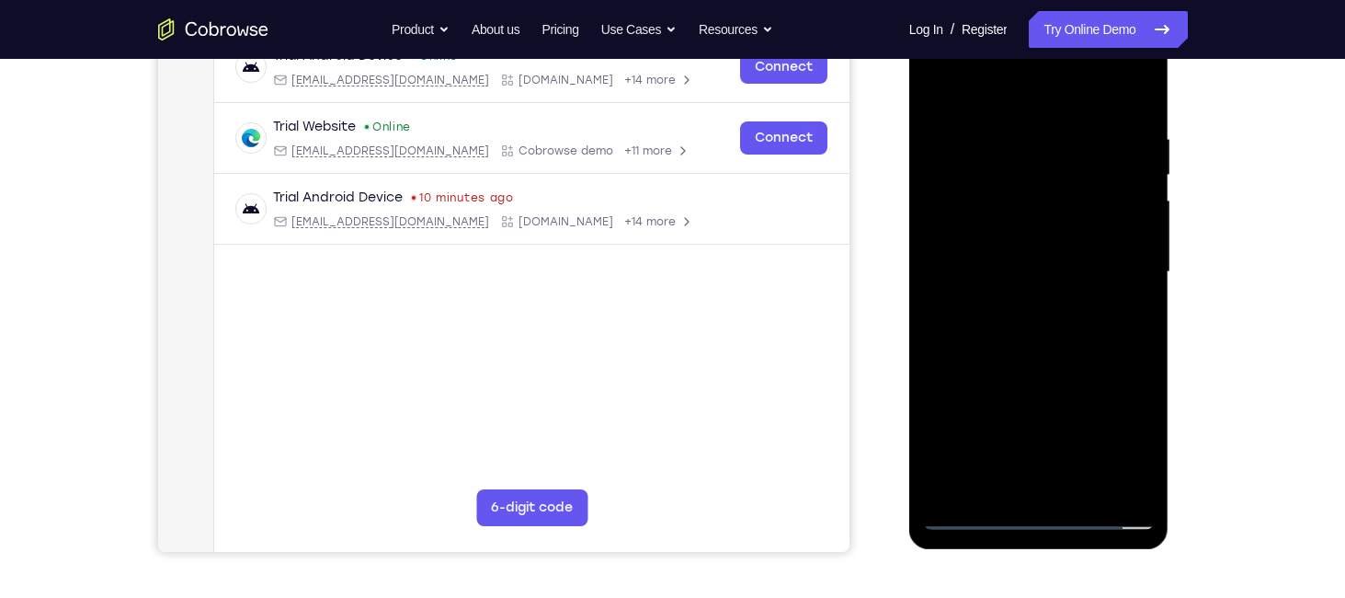
scroll to position [316, 0]
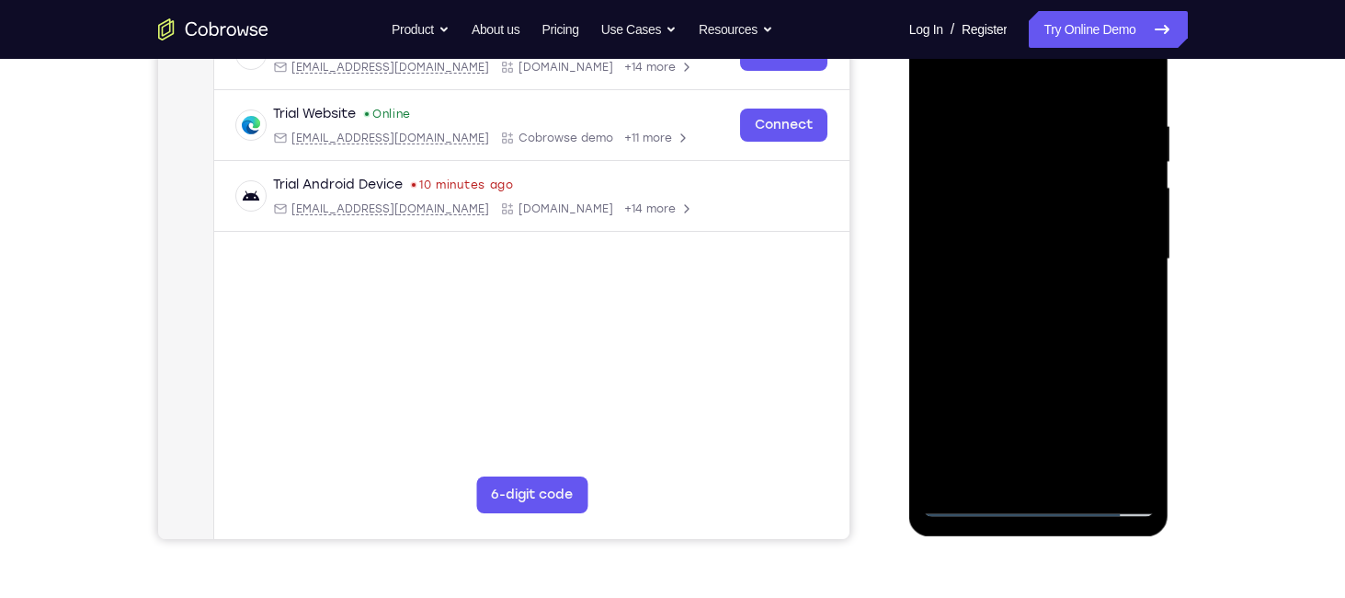
click at [1068, 474] on div at bounding box center [1039, 259] width 232 height 515
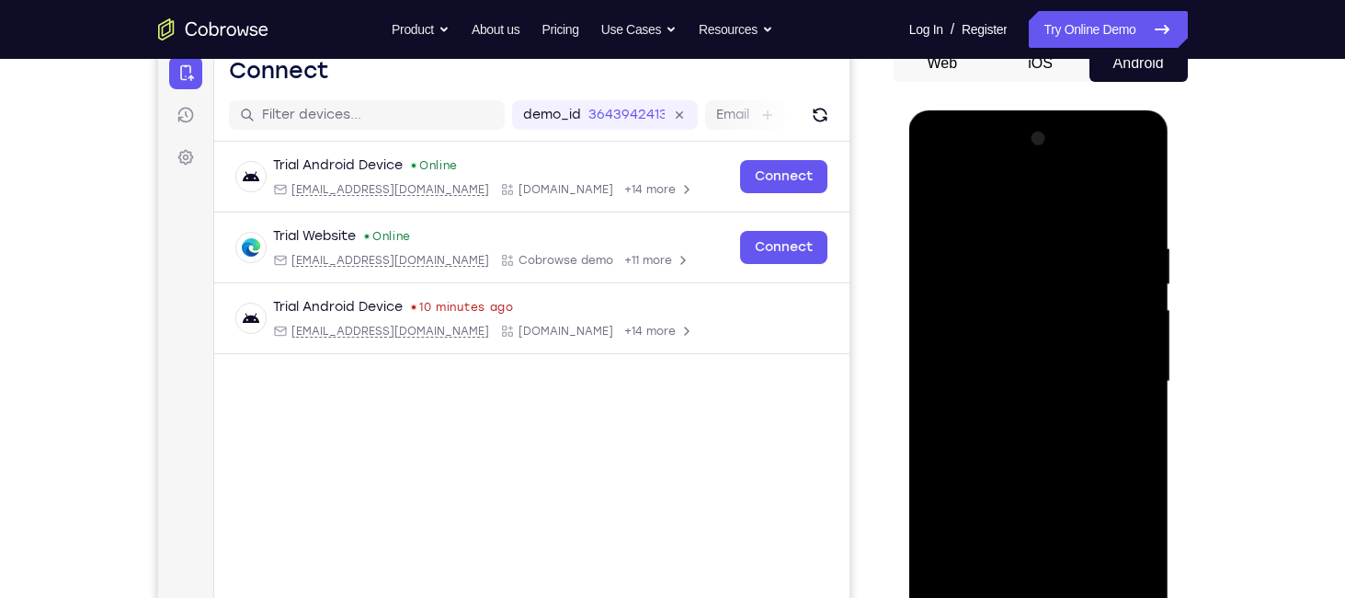
scroll to position [191, 0]
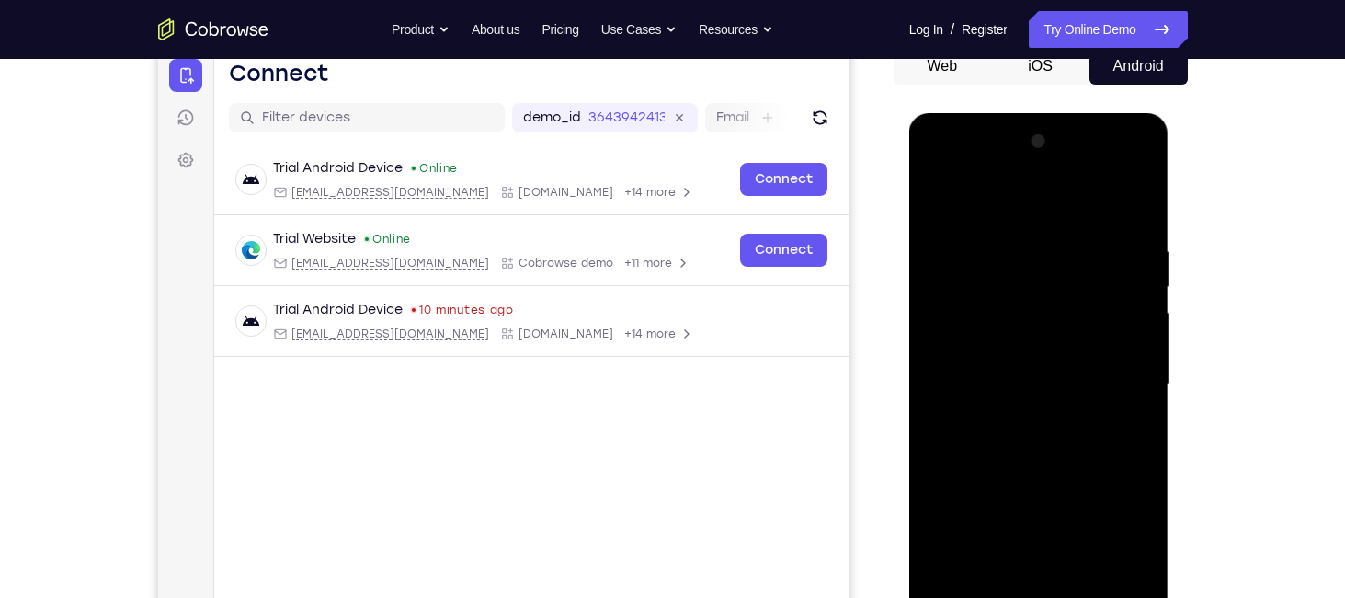
click at [982, 361] on div at bounding box center [1039, 384] width 232 height 515
click at [983, 350] on div at bounding box center [1039, 384] width 232 height 515
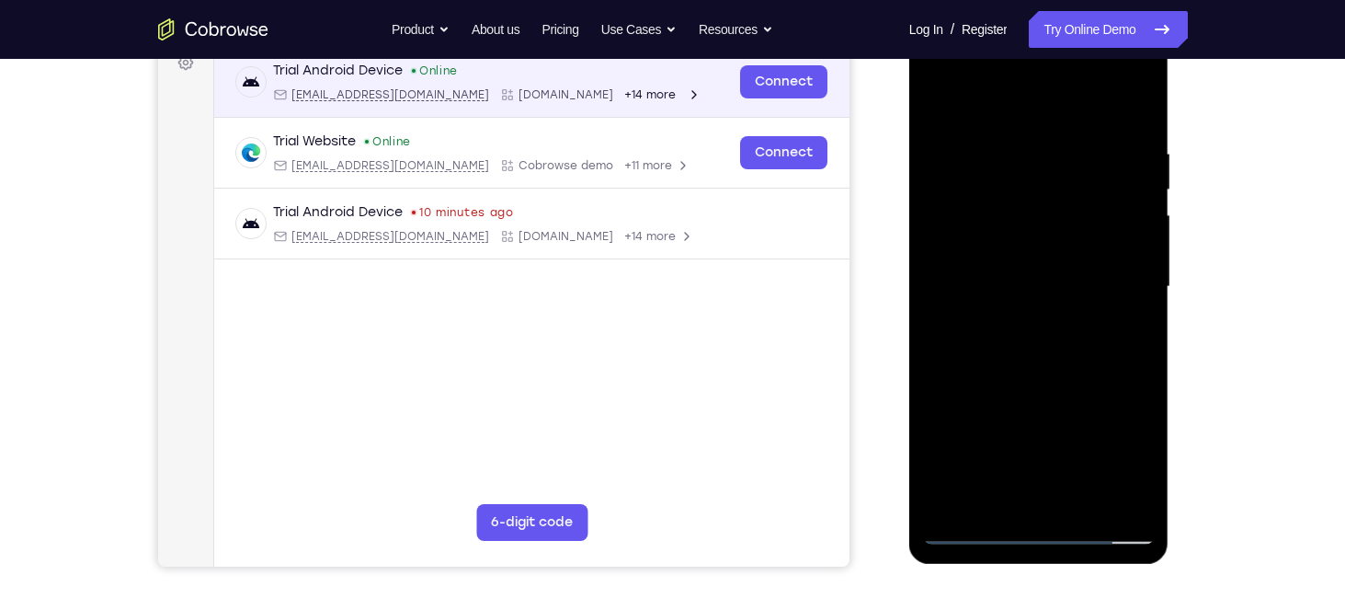
scroll to position [287, 0]
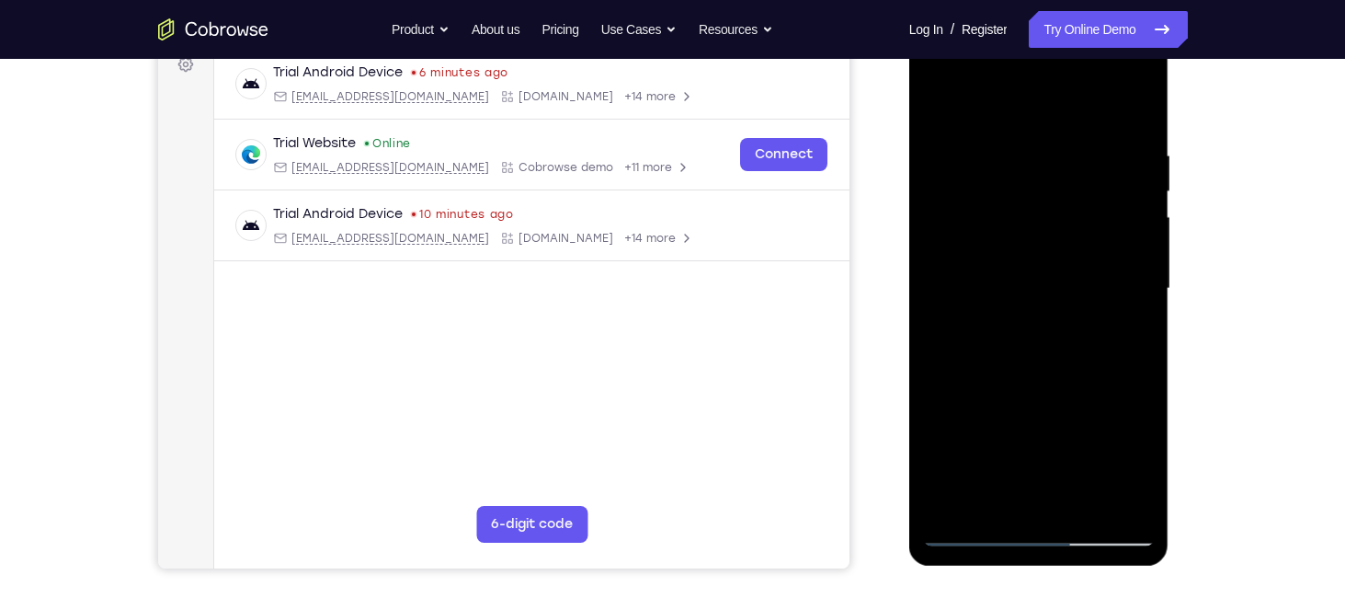
click at [979, 203] on div at bounding box center [1039, 288] width 232 height 515
click at [986, 82] on div at bounding box center [1039, 288] width 232 height 515
click at [1138, 74] on div at bounding box center [1039, 288] width 232 height 515
click at [1000, 132] on div at bounding box center [1039, 288] width 232 height 515
click at [1028, 135] on div at bounding box center [1039, 288] width 232 height 515
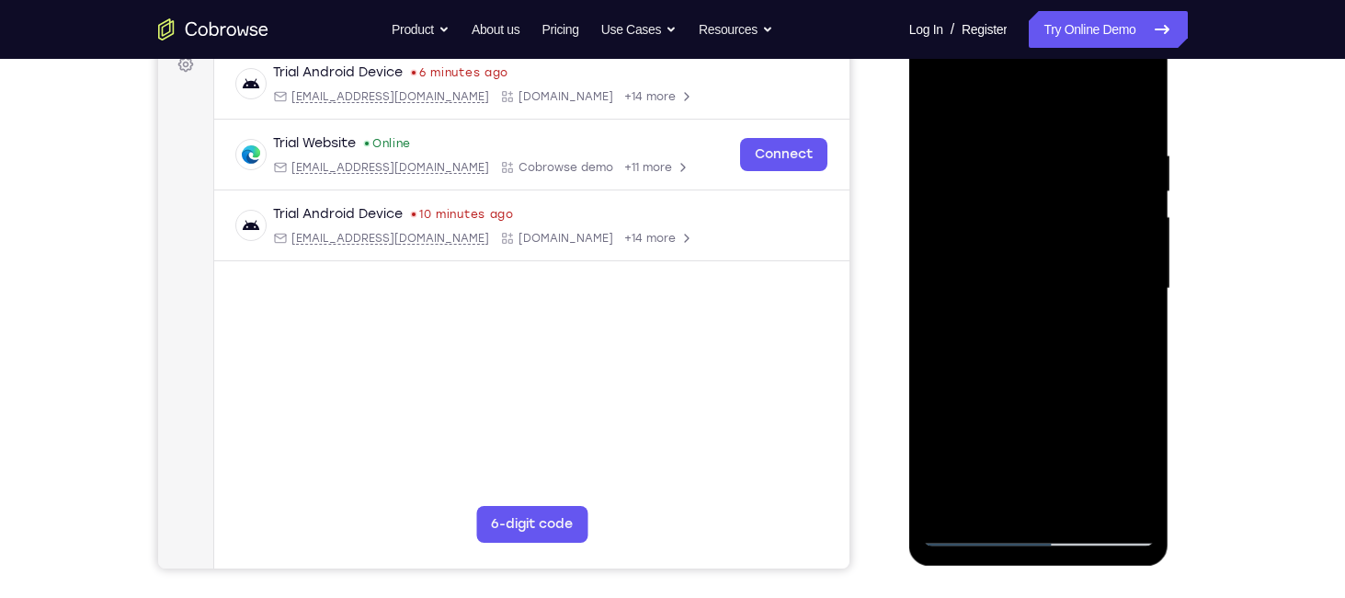
click at [1034, 324] on div at bounding box center [1039, 288] width 232 height 515
click at [1018, 275] on div at bounding box center [1039, 288] width 232 height 515
click at [1051, 450] on div at bounding box center [1039, 288] width 232 height 515
click at [928, 73] on div at bounding box center [1039, 288] width 232 height 515
click at [933, 74] on div at bounding box center [1039, 288] width 232 height 515
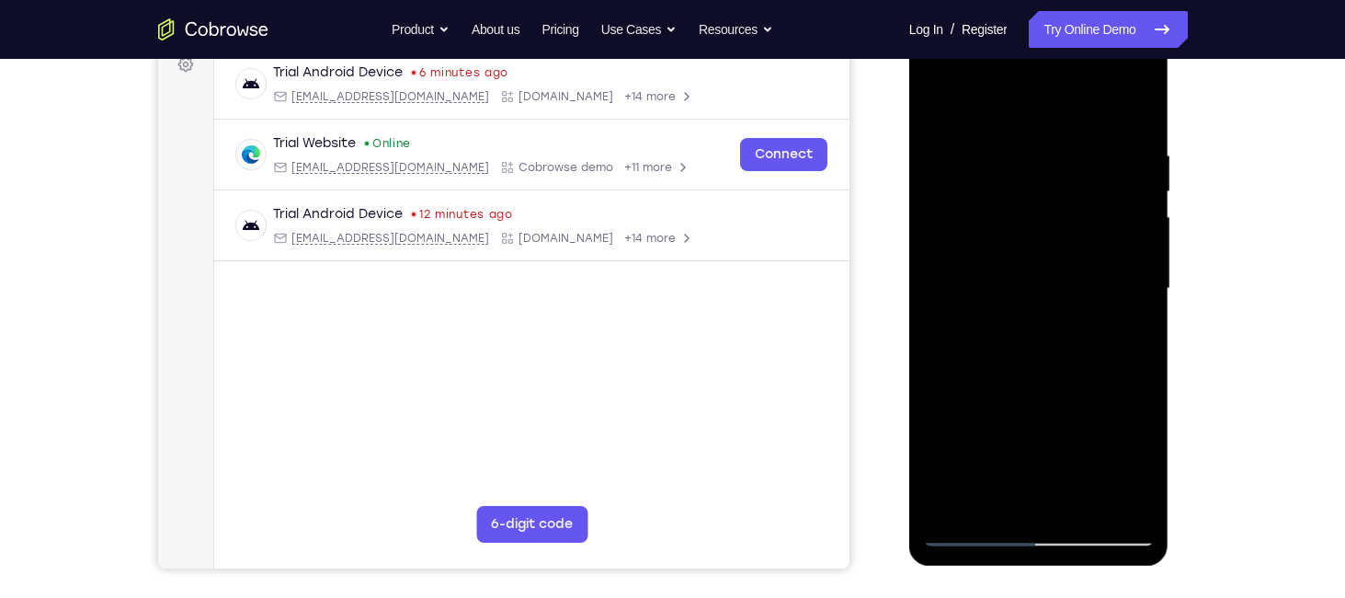
click at [933, 74] on div at bounding box center [1039, 288] width 232 height 515
click at [1136, 82] on div at bounding box center [1039, 288] width 232 height 515
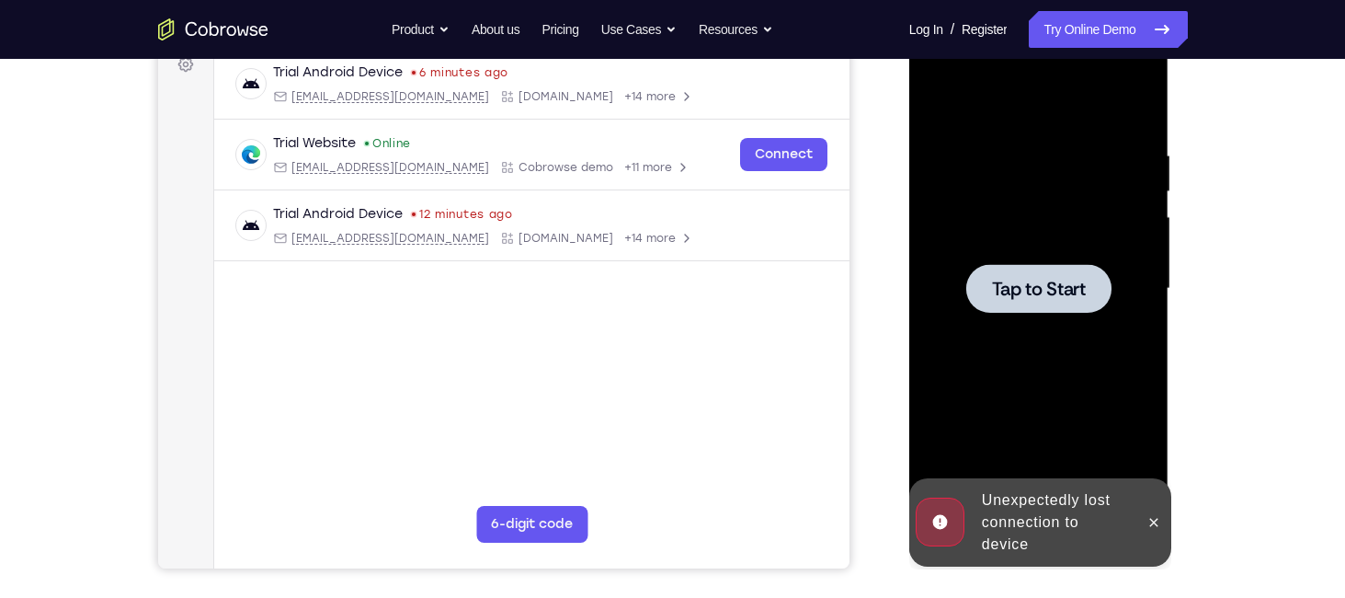
click at [989, 305] on div at bounding box center [1039, 288] width 145 height 49
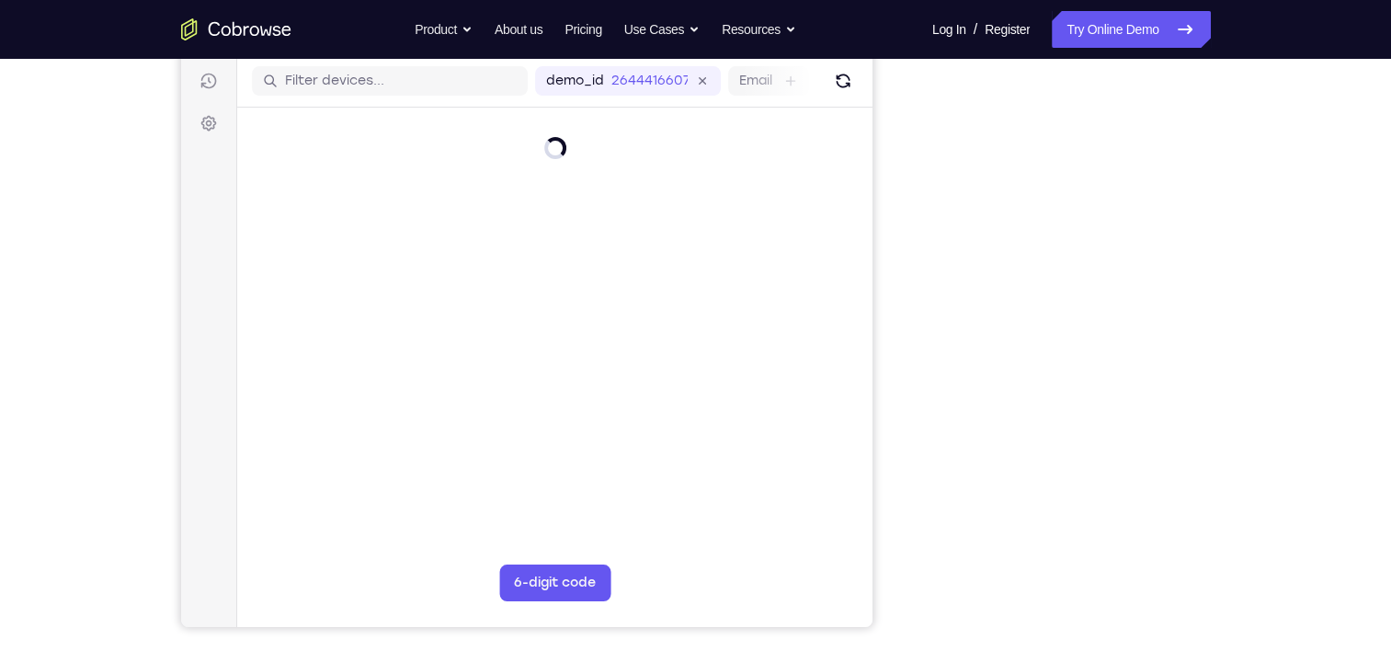
scroll to position [228, 0]
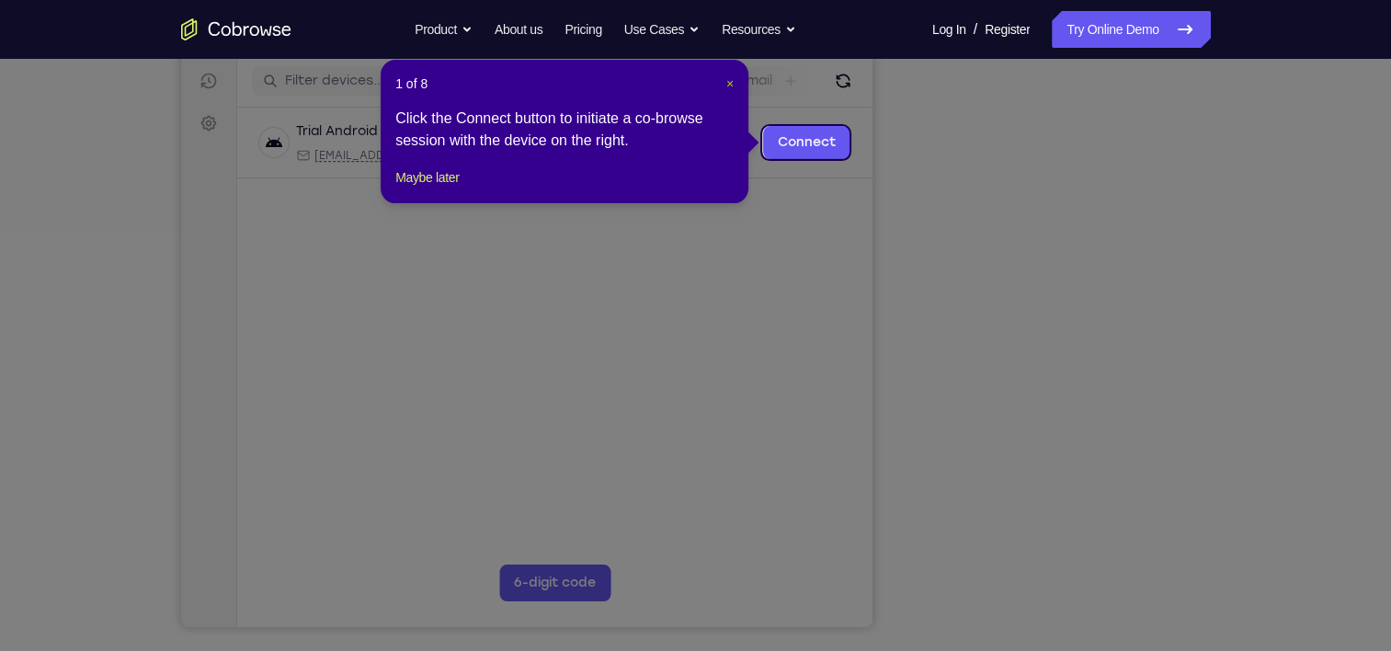
click at [728, 83] on span "×" at bounding box center [730, 83] width 7 height 15
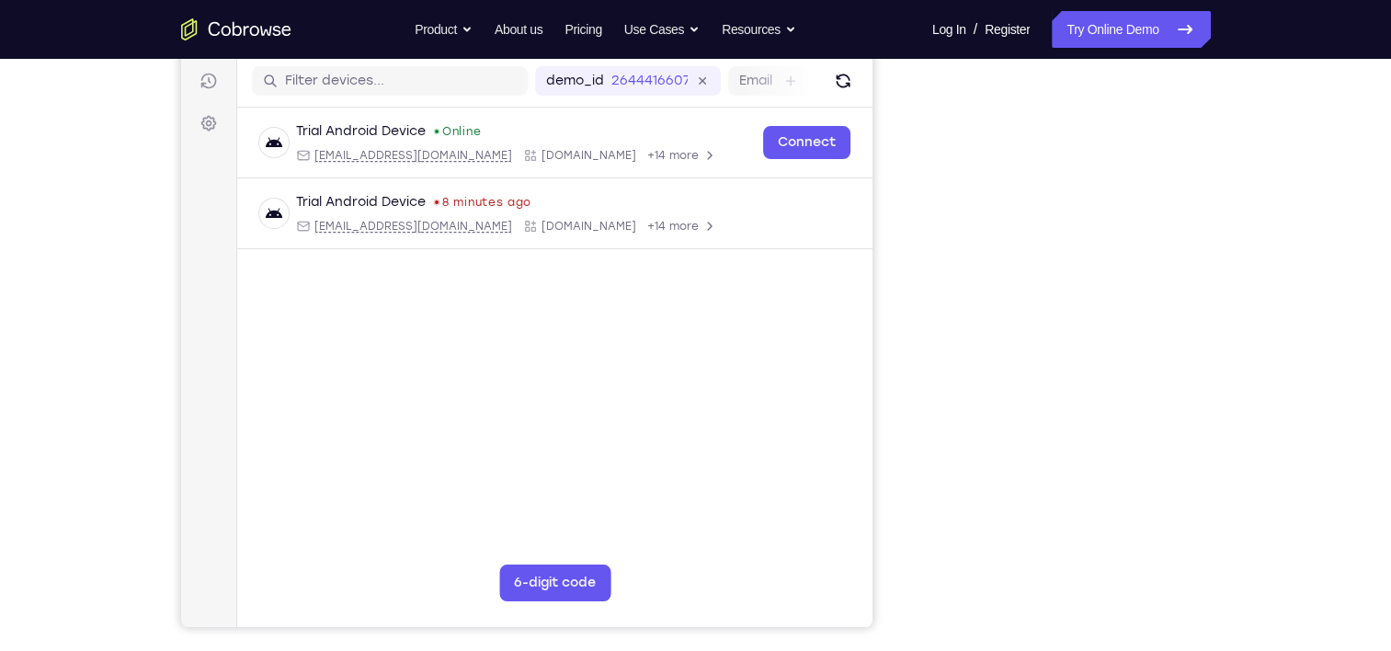
click at [802, 386] on main "demo_id 2644416607 2644416607 Email User ID Device ID Device name 6-digit code …" at bounding box center [553, 363] width 635 height 616
click at [801, 386] on main "demo_id 2644416607 2644416607 Email User ID Device ID Device name 6-digit code …" at bounding box center [553, 363] width 635 height 616
drag, startPoint x: 802, startPoint y: 386, endPoint x: 570, endPoint y: 279, distance: 255.5
click at [570, 279] on div "Trial Android Device Online [EMAIL_ADDRESS][DOMAIN_NAME] [DOMAIN_NAME] +14 more…" at bounding box center [553, 223] width 635 height 230
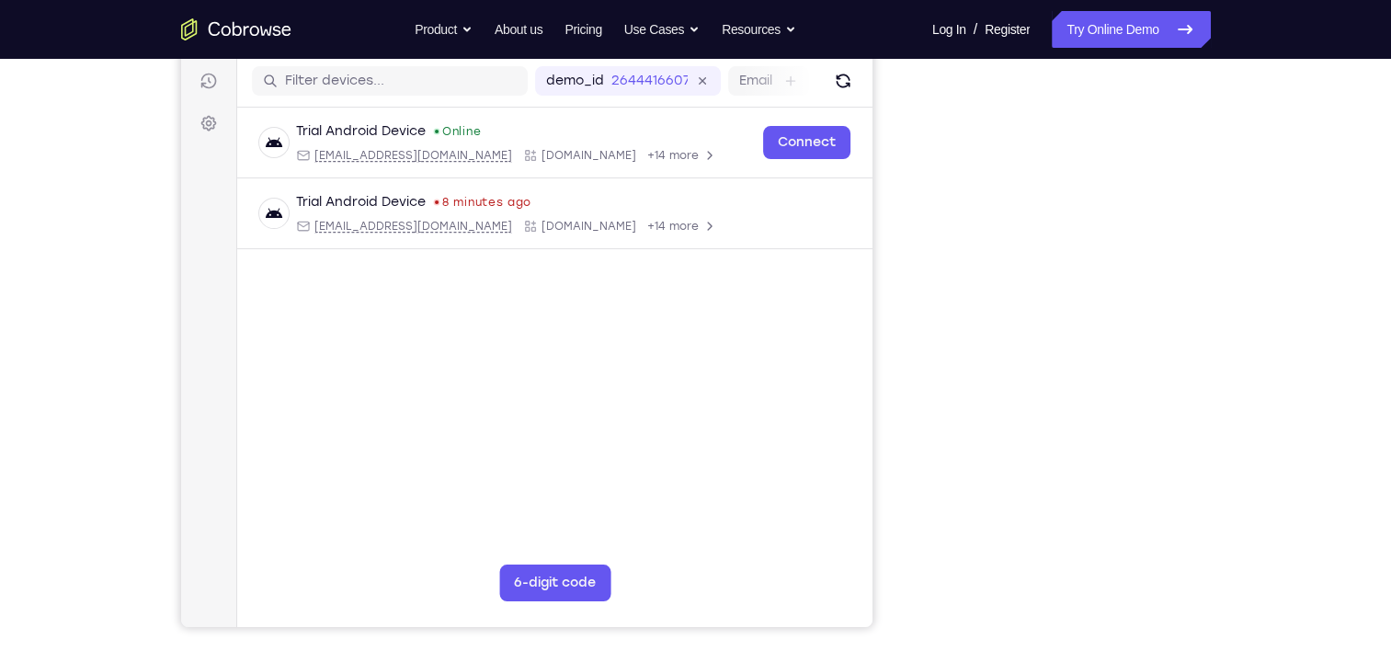
click at [1243, 168] on div "Your Support Agent Your Customer Web iOS Android Next Steps We’d be happy to gi…" at bounding box center [696, 437] width 1177 height 1213
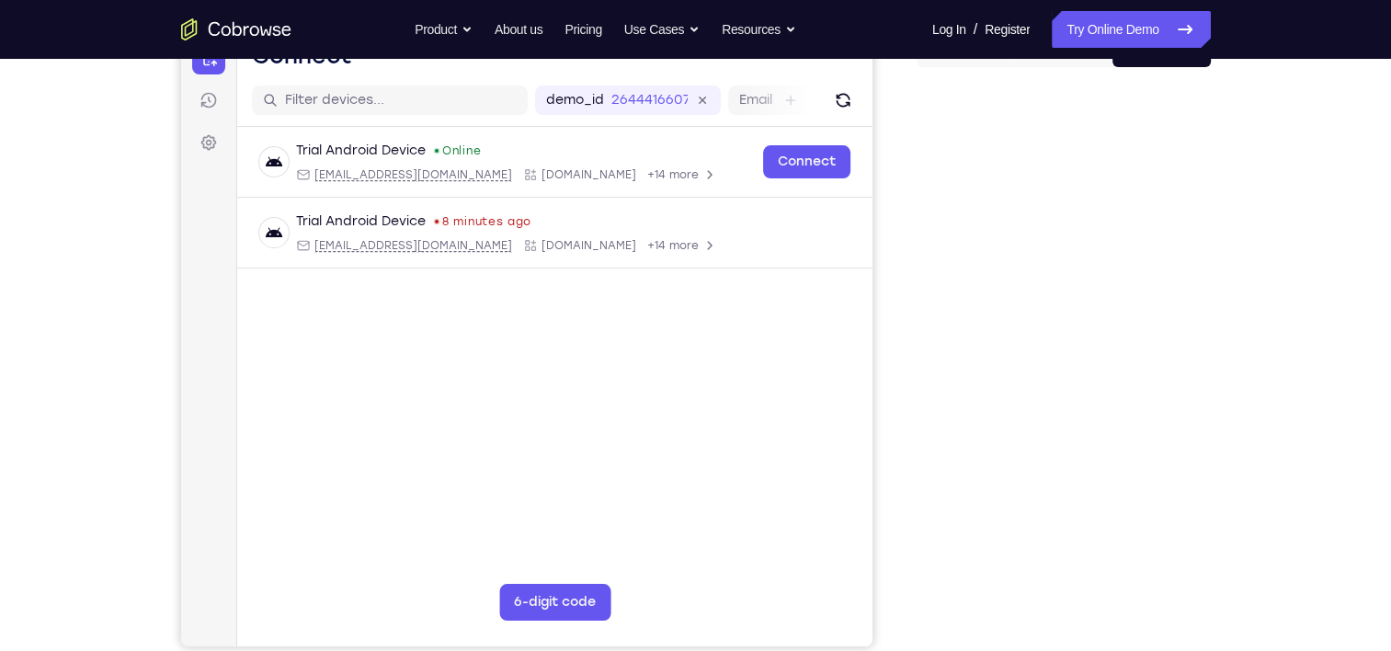
scroll to position [208, 0]
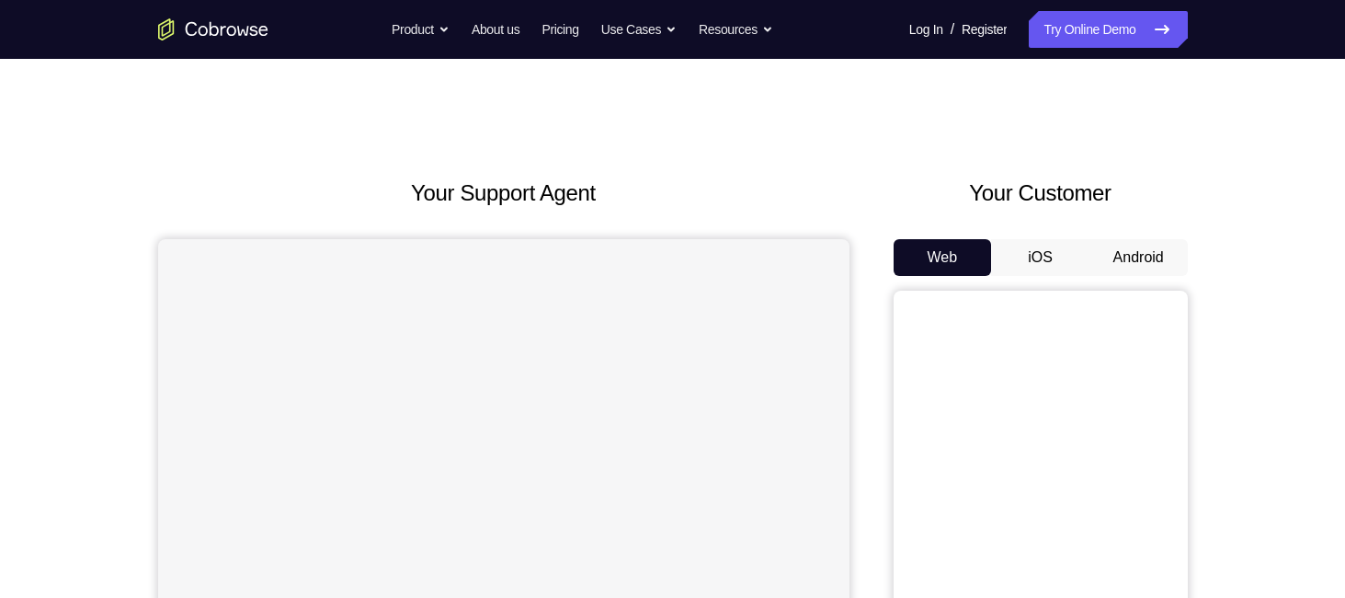
click at [1094, 246] on button "Android" at bounding box center [1139, 257] width 98 height 37
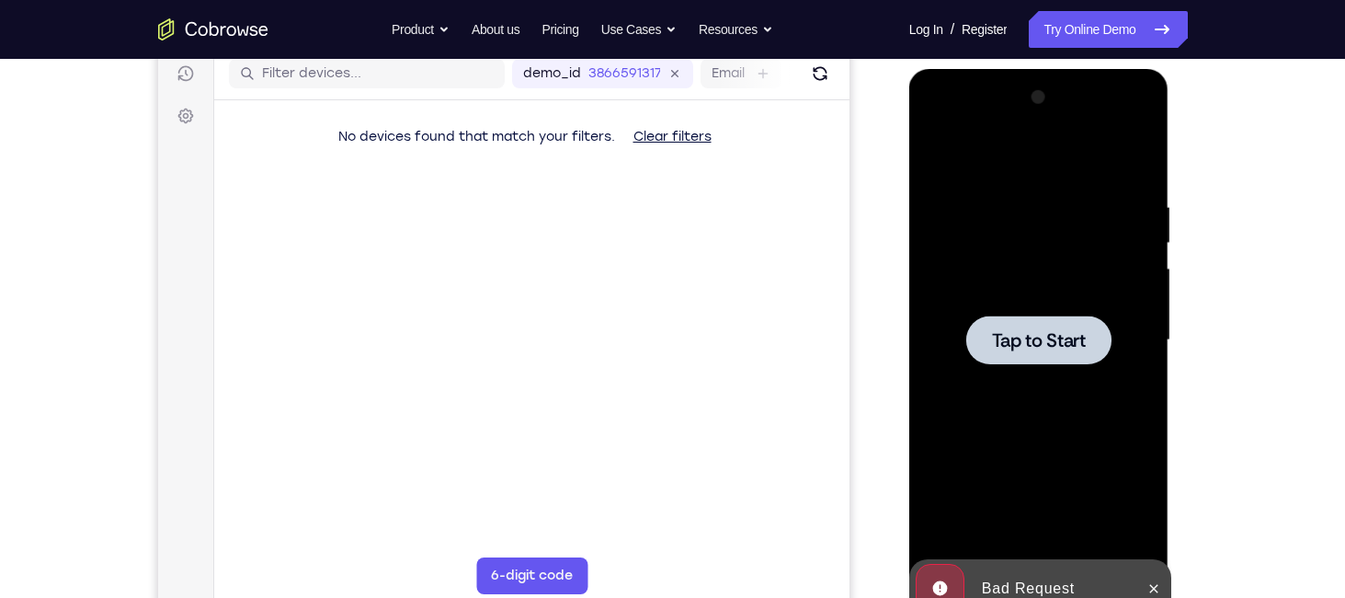
click at [1020, 332] on span "Tap to Start" at bounding box center [1039, 340] width 94 height 18
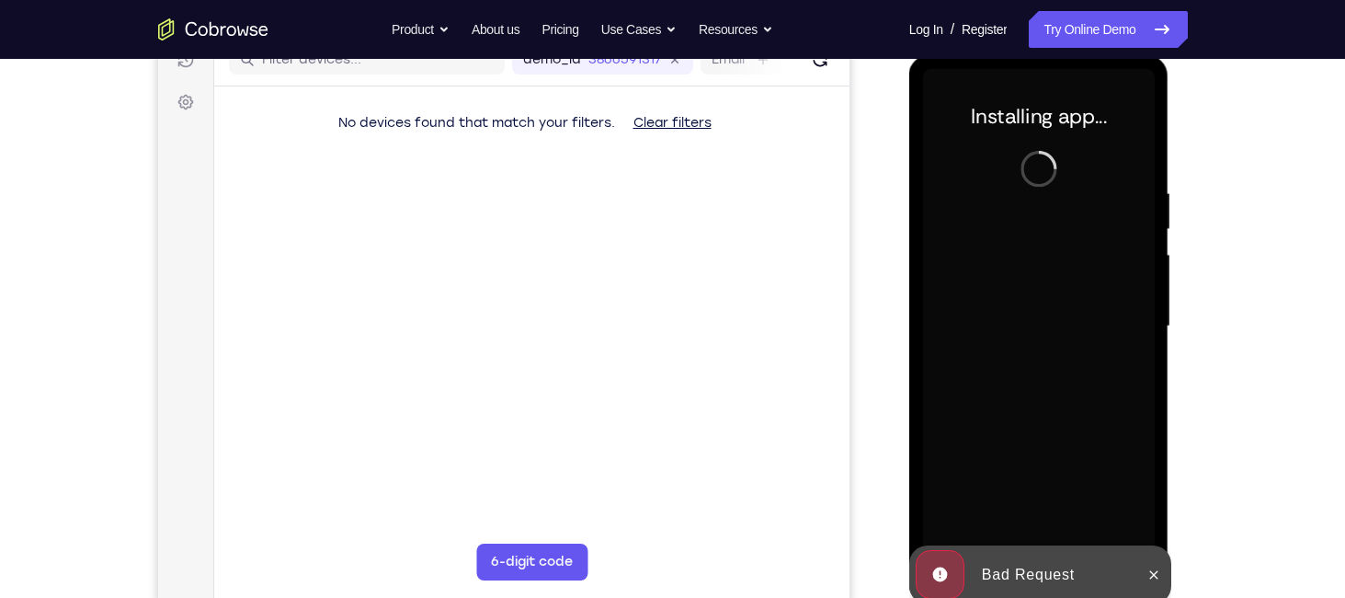
scroll to position [248, 0]
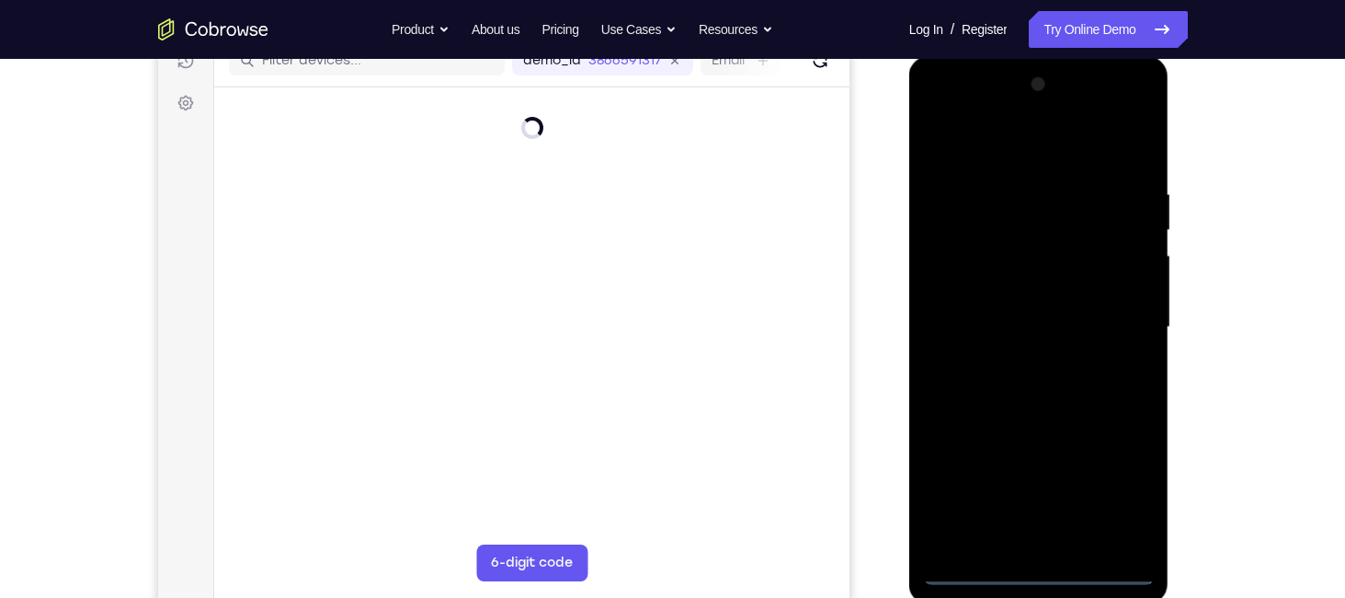
click at [1042, 570] on div at bounding box center [1039, 327] width 232 height 515
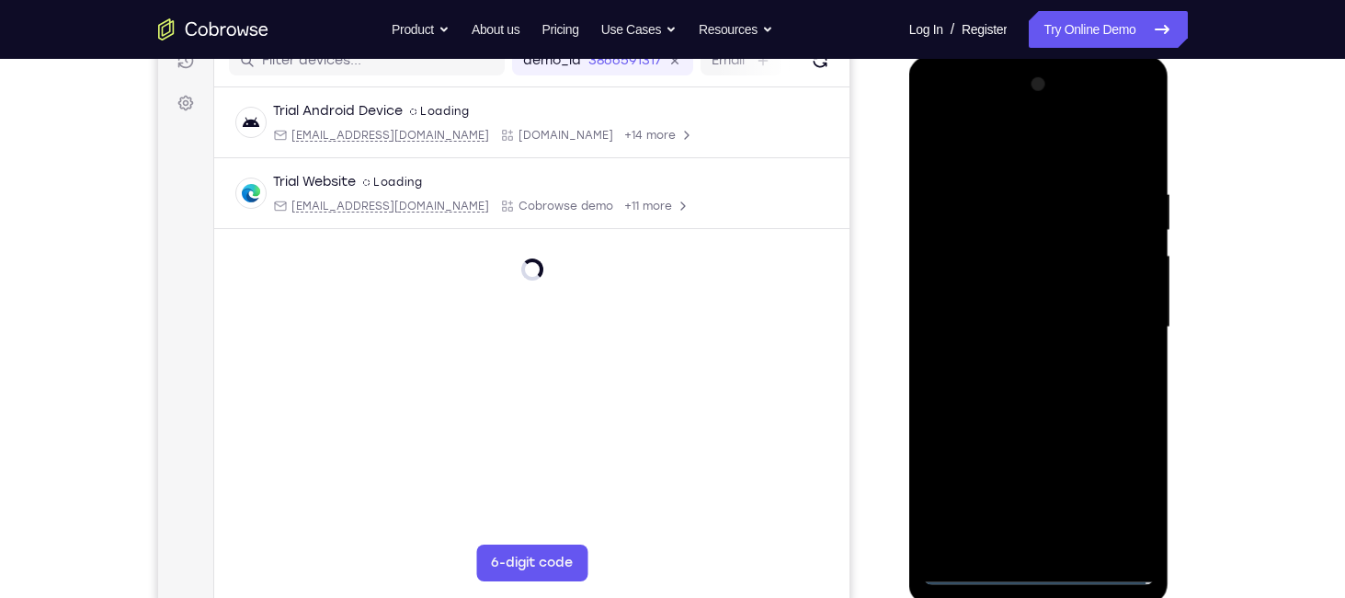
click at [1042, 570] on div at bounding box center [1039, 327] width 232 height 515
click at [957, 283] on div at bounding box center [1039, 327] width 232 height 515
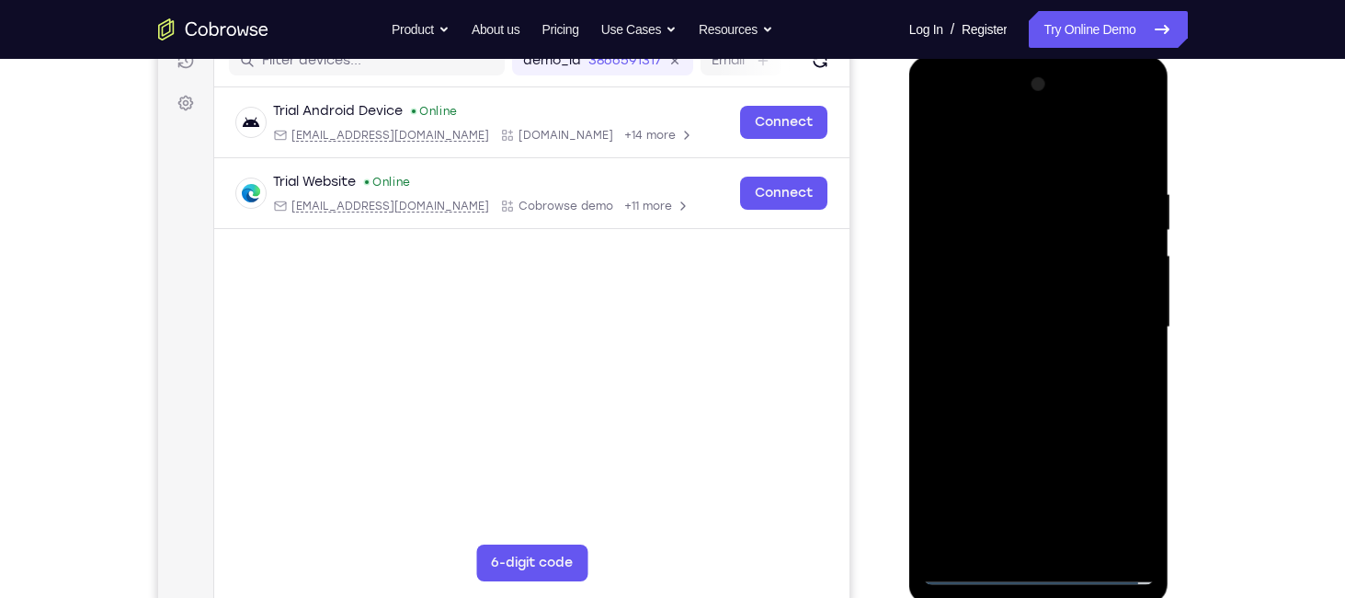
click at [972, 589] on div at bounding box center [1040, 330] width 260 height 548
click at [972, 566] on div at bounding box center [1039, 327] width 232 height 515
click at [1119, 495] on div at bounding box center [1039, 327] width 232 height 515
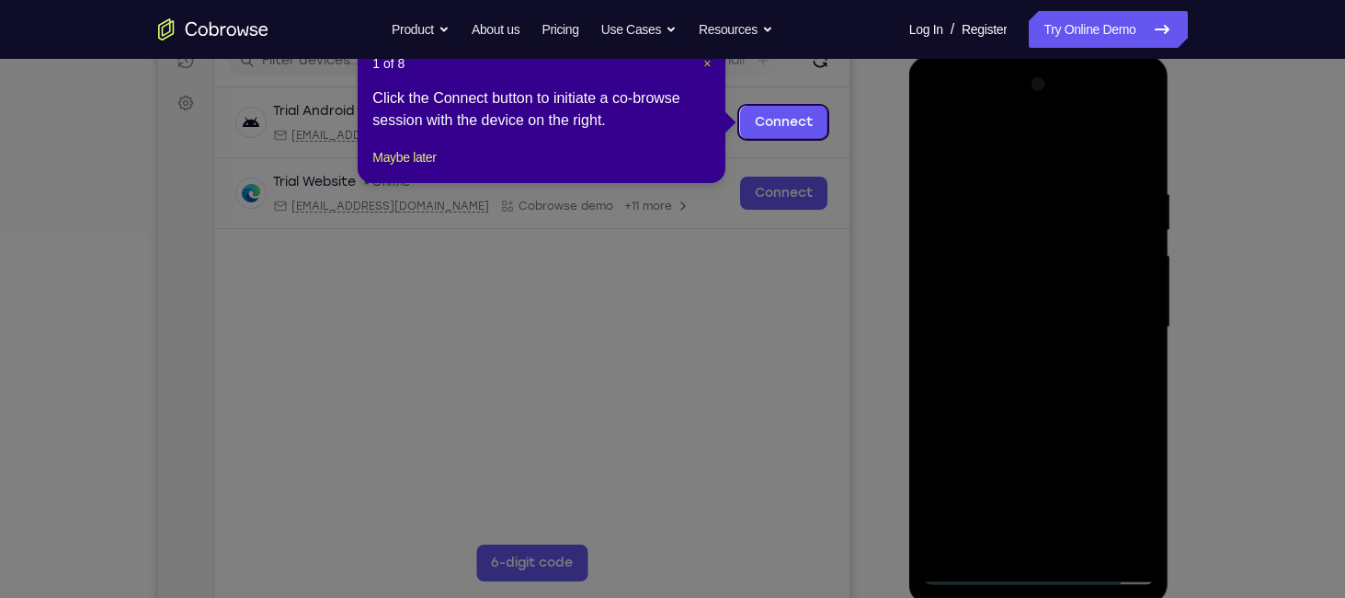
click at [708, 69] on span "×" at bounding box center [707, 63] width 7 height 15
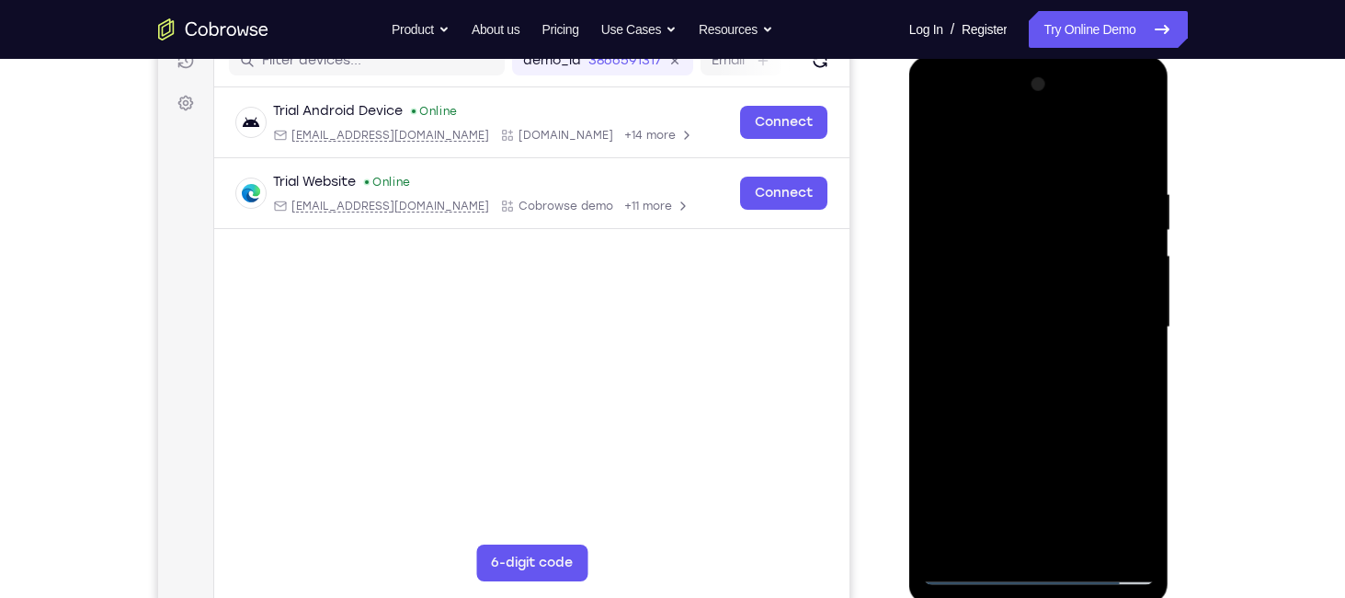
click at [1129, 500] on div at bounding box center [1039, 327] width 232 height 515
click at [998, 148] on div at bounding box center [1039, 327] width 232 height 515
click at [1128, 323] on div at bounding box center [1039, 327] width 232 height 515
click at [961, 199] on div at bounding box center [1039, 327] width 232 height 515
click at [983, 429] on div at bounding box center [1039, 327] width 232 height 515
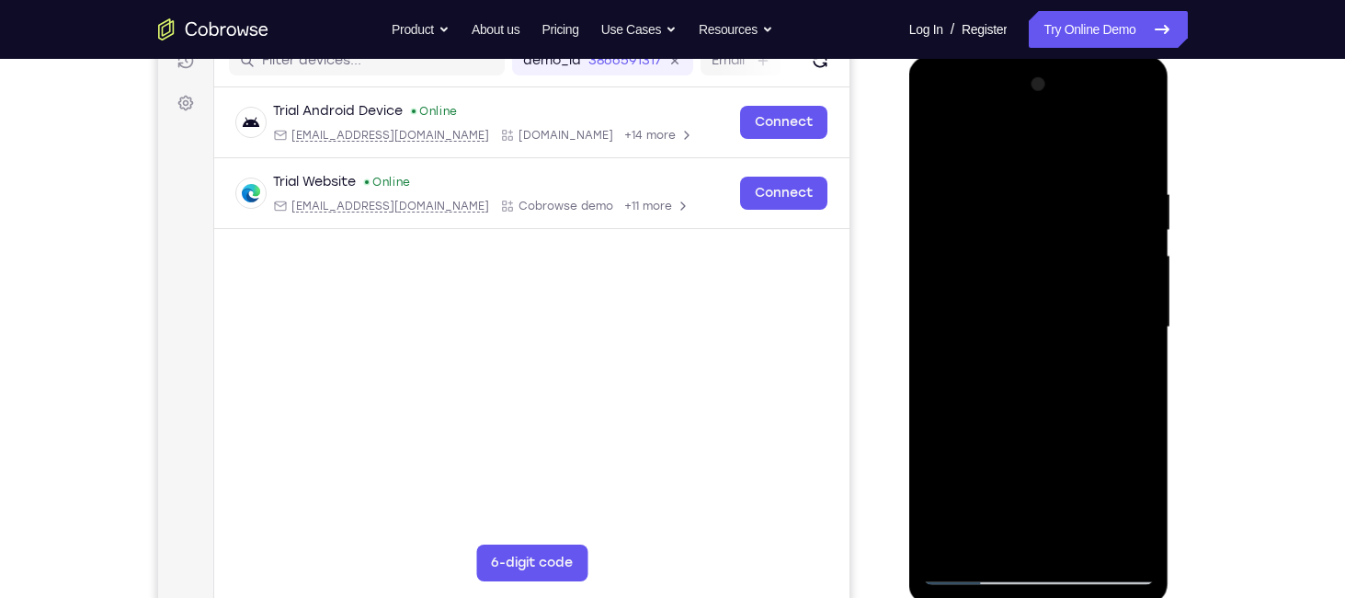
click at [968, 186] on div at bounding box center [1039, 327] width 232 height 515
